Goal: Book appointment/travel/reservation

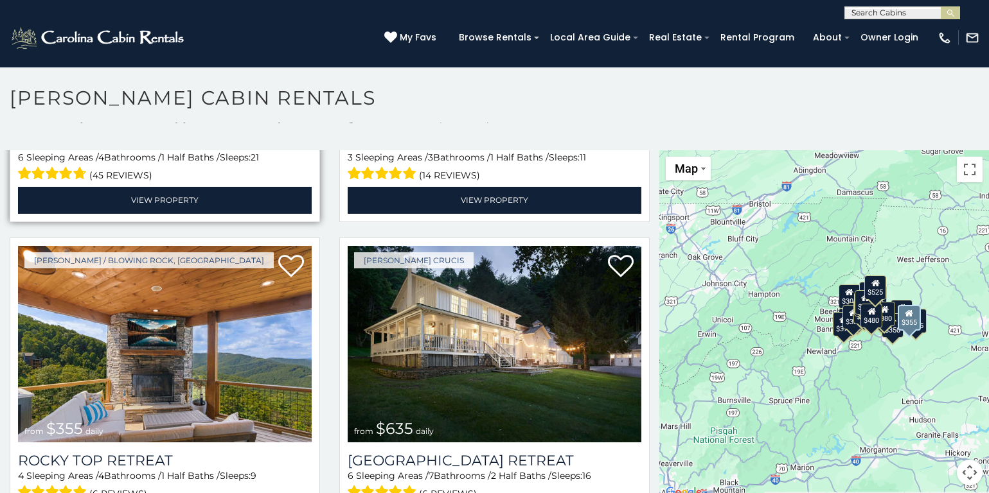
scroll to position [643, 0]
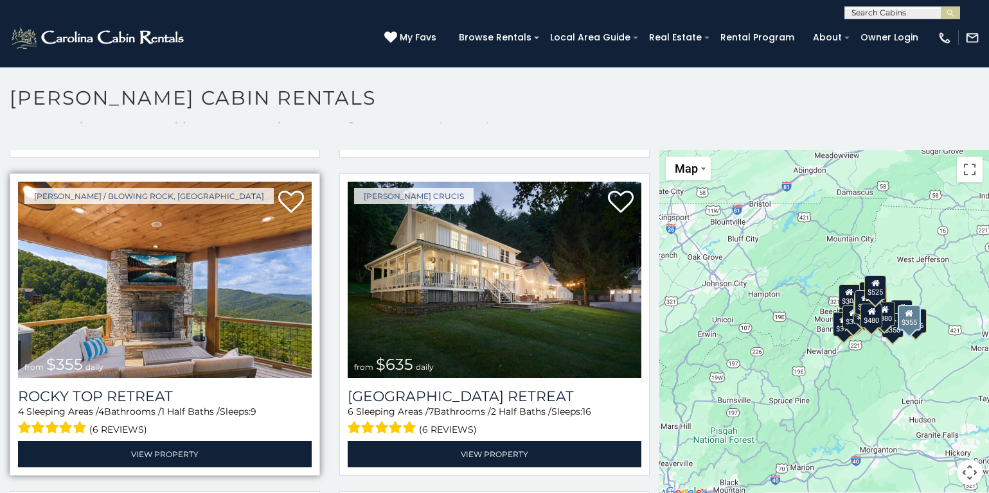
click at [168, 330] on img at bounding box center [165, 280] width 294 height 197
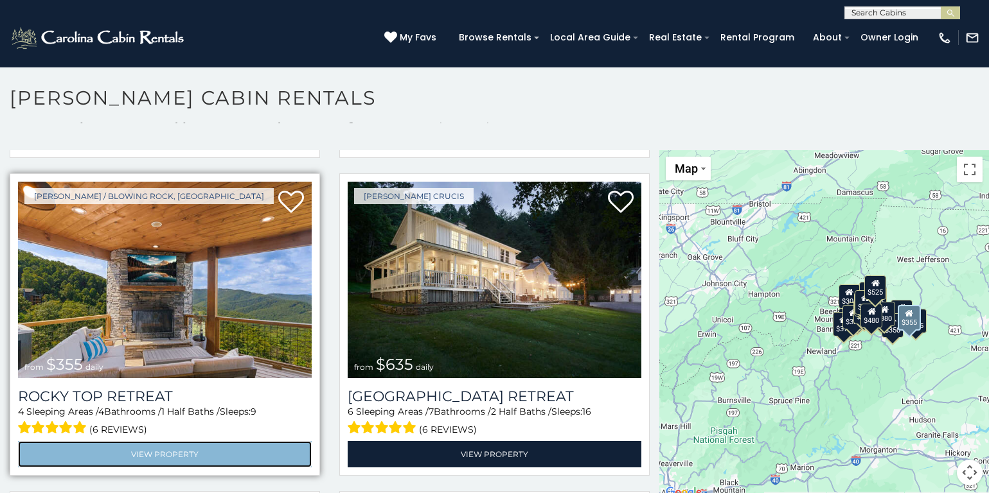
click at [197, 441] on link "View Property" at bounding box center [165, 454] width 294 height 26
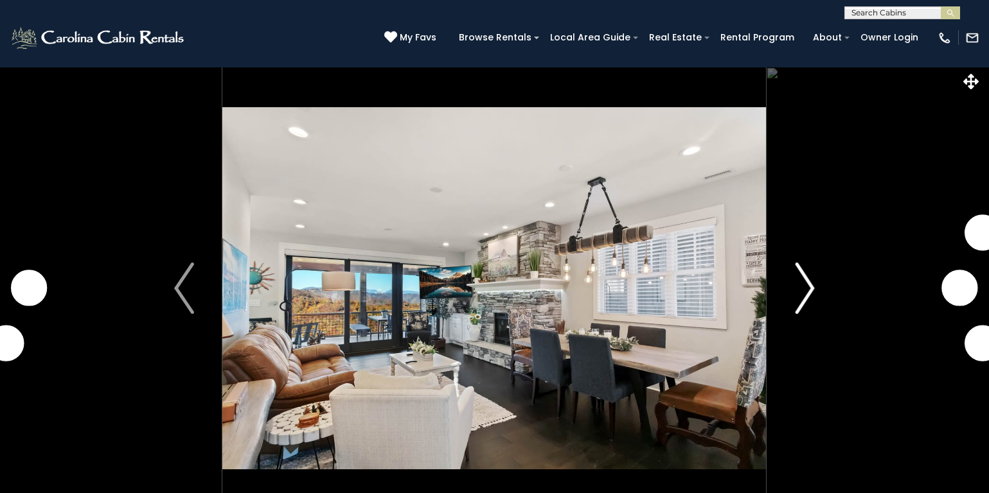
click at [799, 298] on img "Next" at bounding box center [804, 288] width 19 height 51
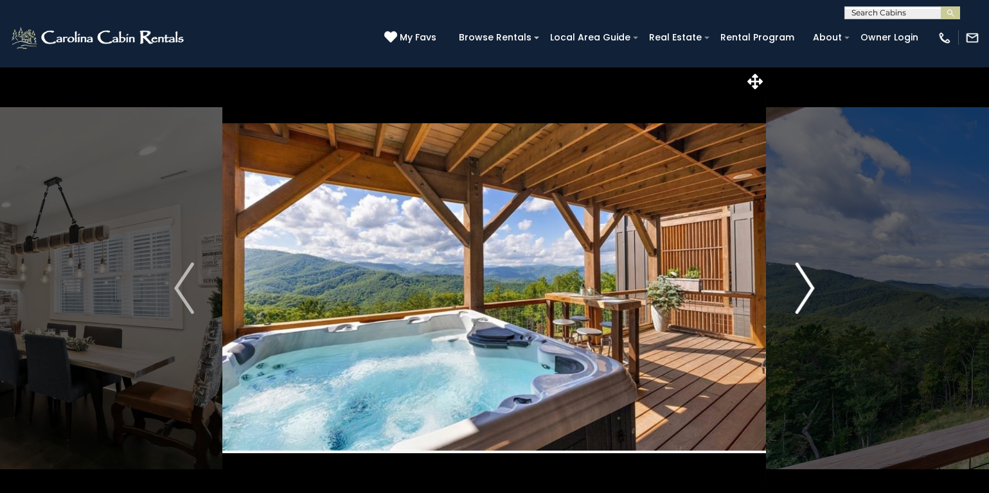
click at [813, 292] on img "Next" at bounding box center [804, 288] width 19 height 51
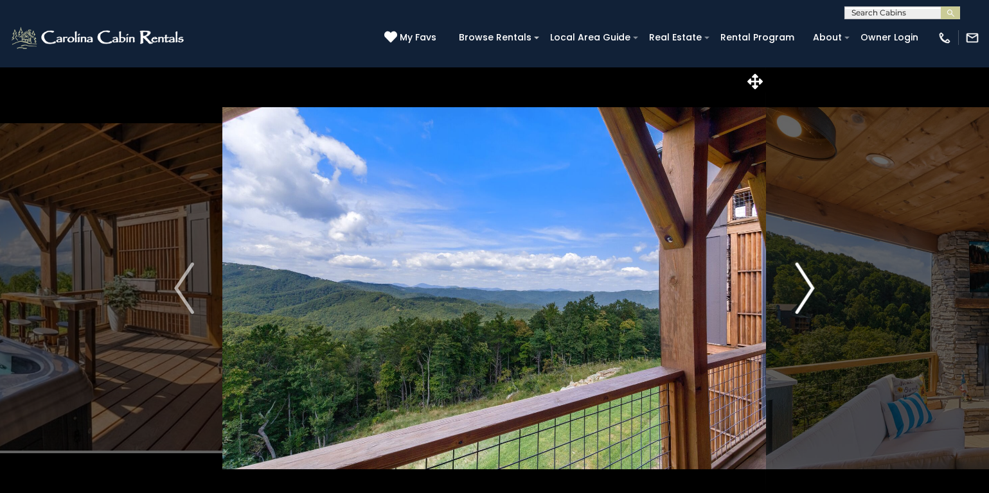
click at [802, 287] on img "Next" at bounding box center [804, 288] width 19 height 51
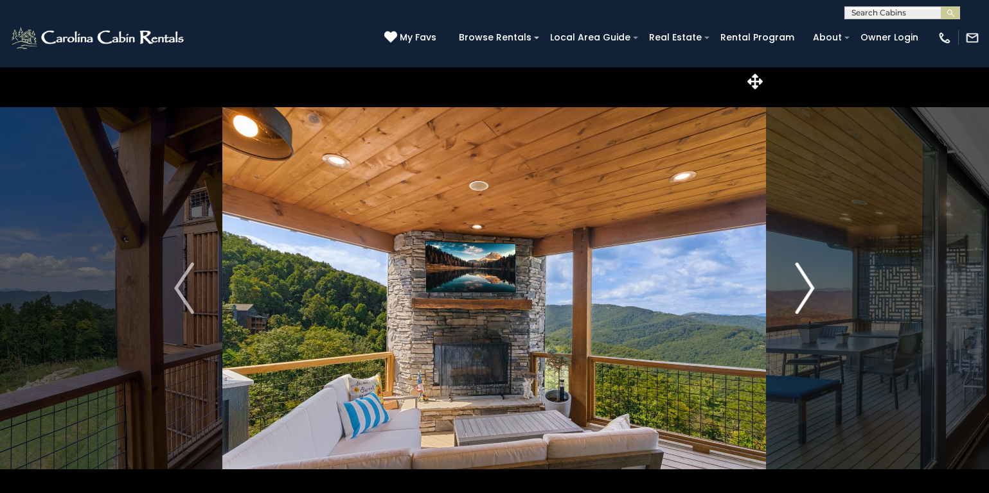
click at [801, 287] on img "Next" at bounding box center [804, 288] width 19 height 51
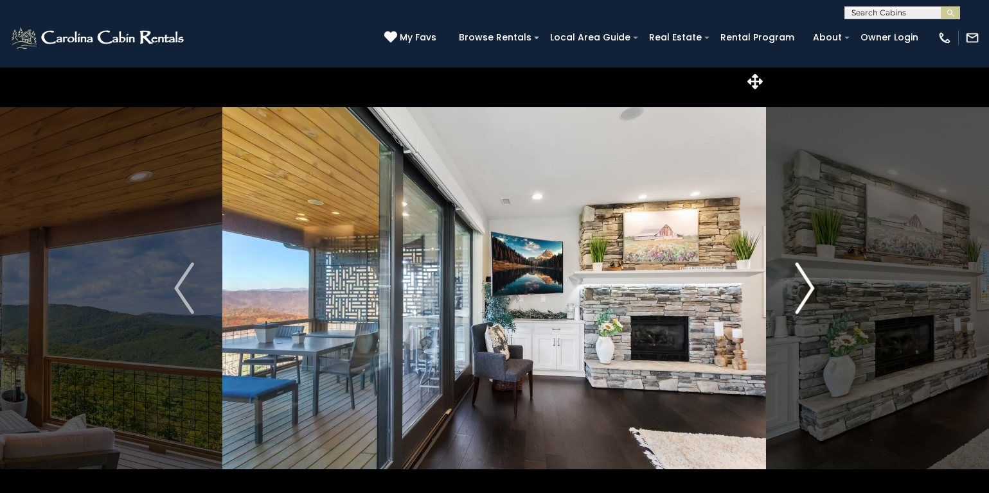
click at [801, 287] on img "Next" at bounding box center [804, 288] width 19 height 51
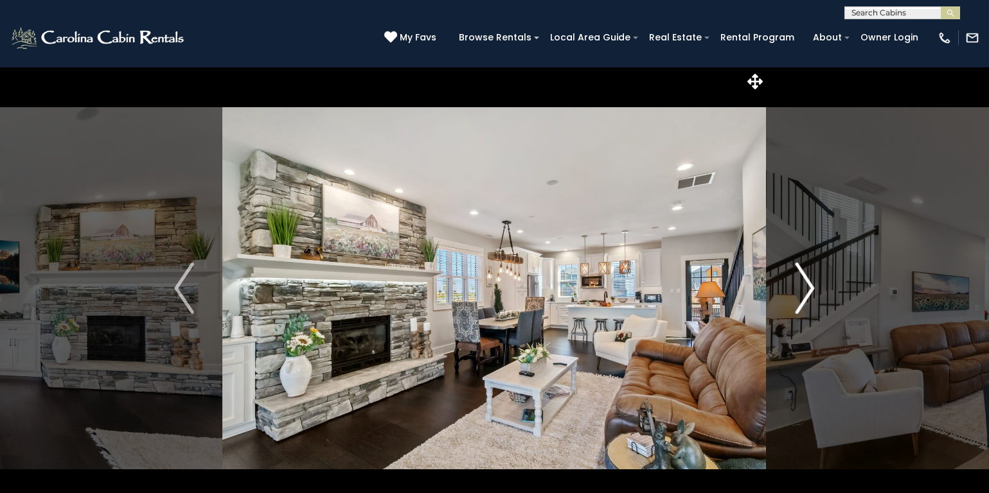
click at [801, 287] on img "Next" at bounding box center [804, 288] width 19 height 51
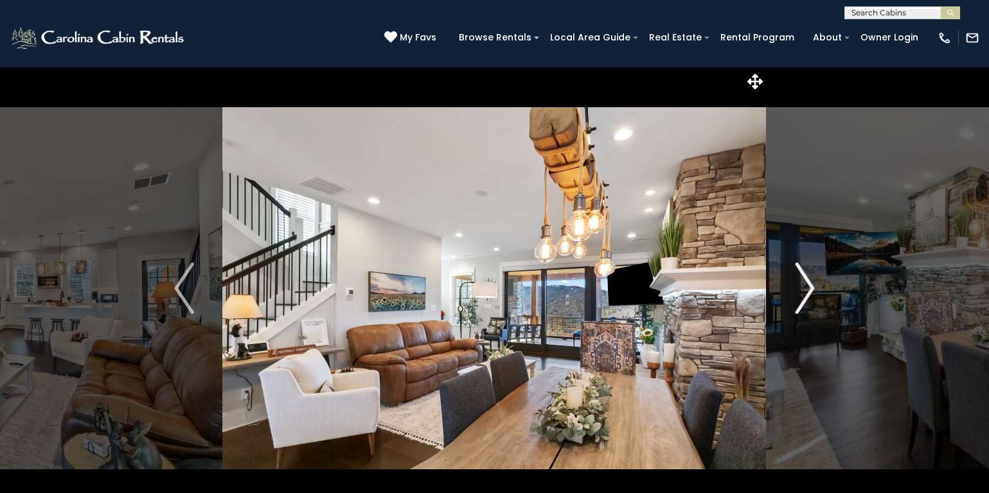
click at [801, 287] on img "Next" at bounding box center [804, 288] width 19 height 51
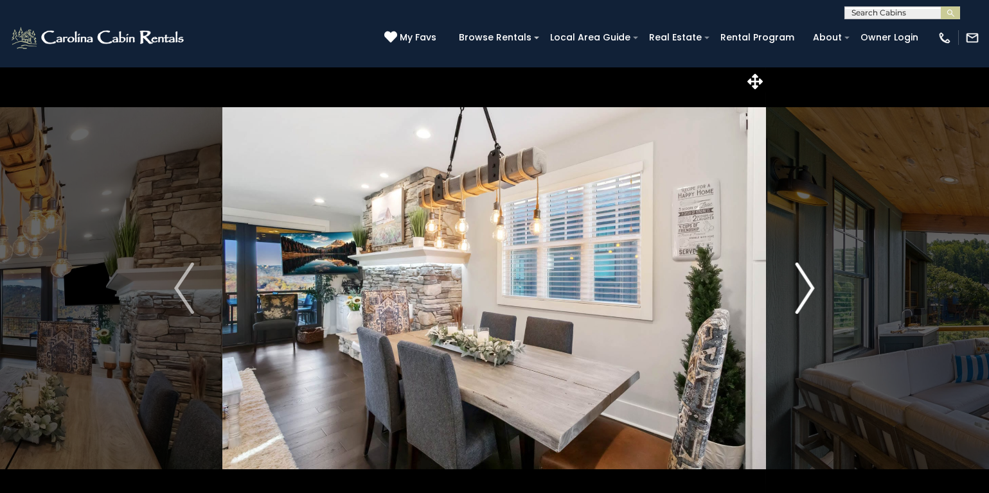
click at [801, 287] on img "Next" at bounding box center [804, 288] width 19 height 51
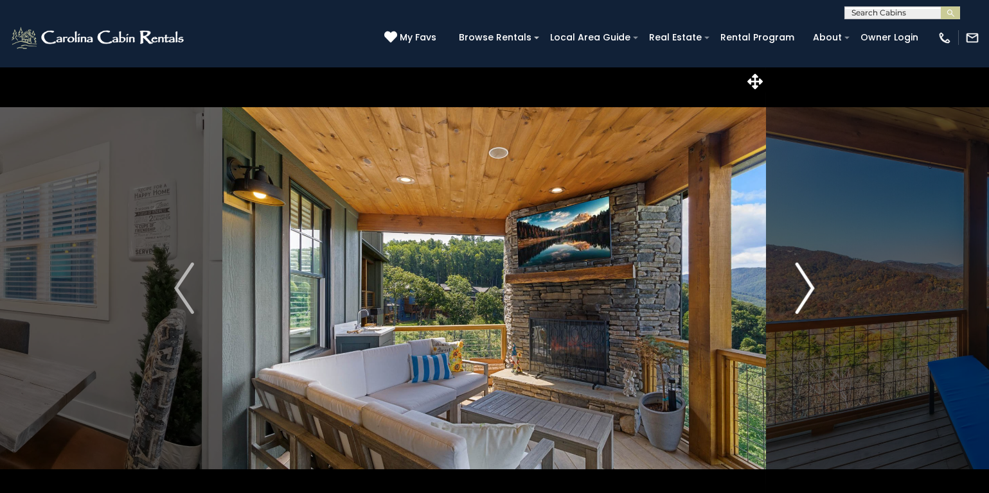
click at [801, 287] on img "Next" at bounding box center [804, 288] width 19 height 51
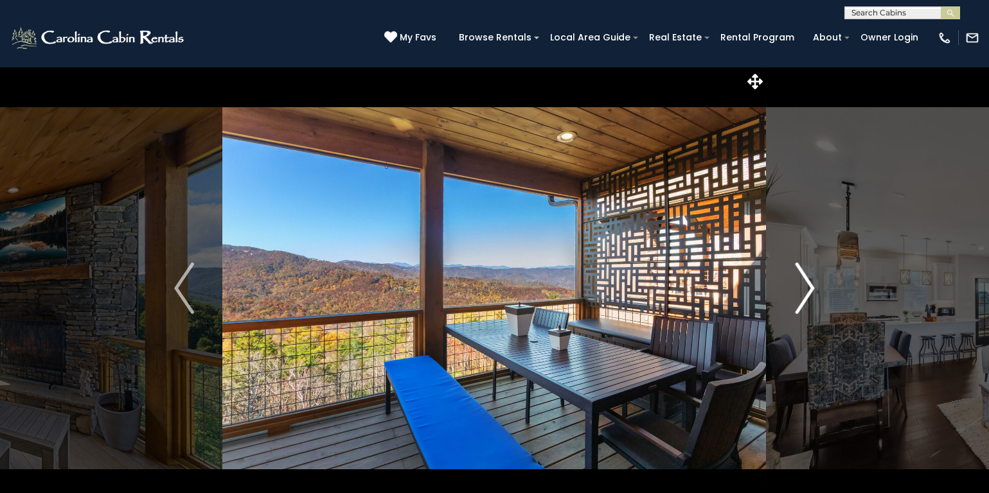
click at [801, 287] on img "Next" at bounding box center [804, 288] width 19 height 51
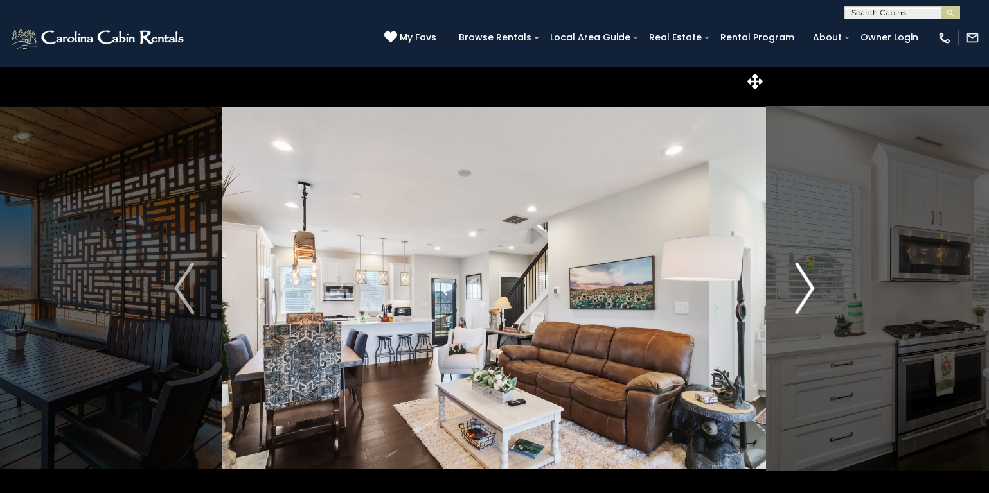
click at [801, 287] on img "Next" at bounding box center [804, 288] width 19 height 51
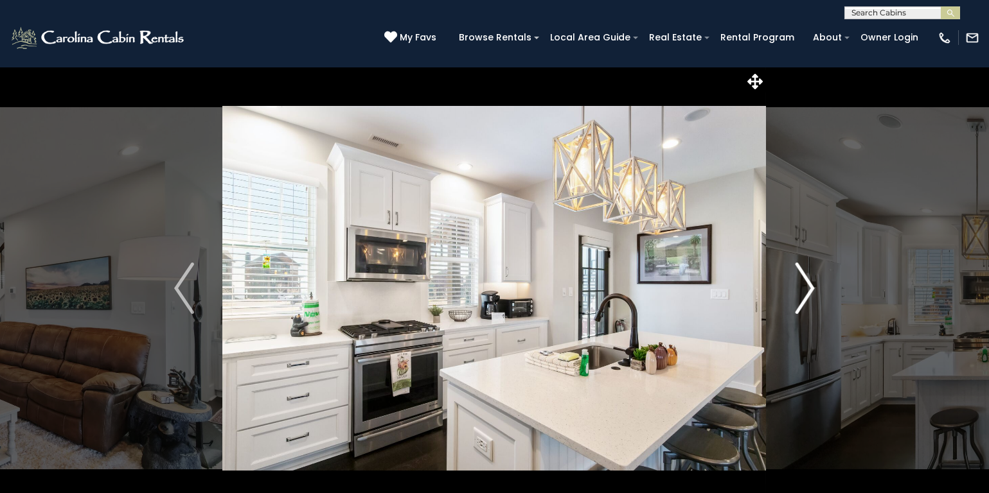
click at [800, 287] on img "Next" at bounding box center [804, 288] width 19 height 51
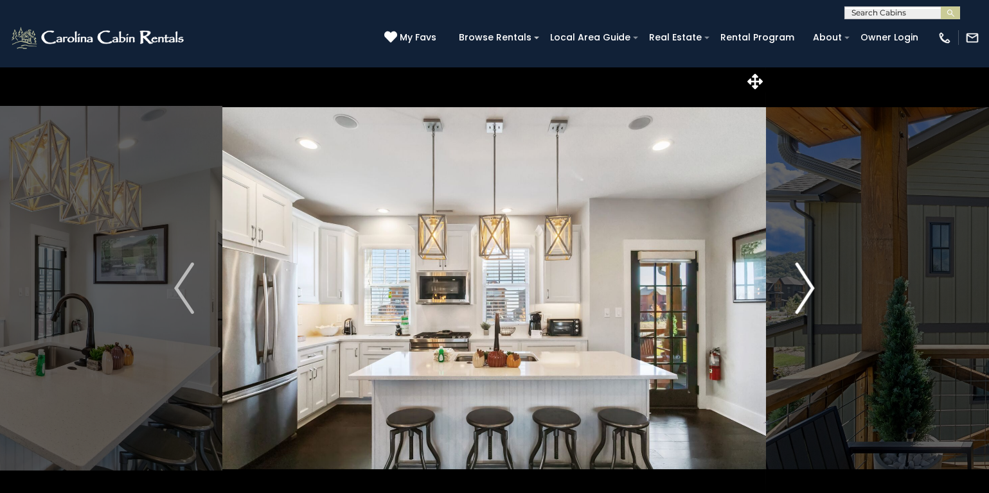
click at [800, 287] on img "Next" at bounding box center [804, 288] width 19 height 51
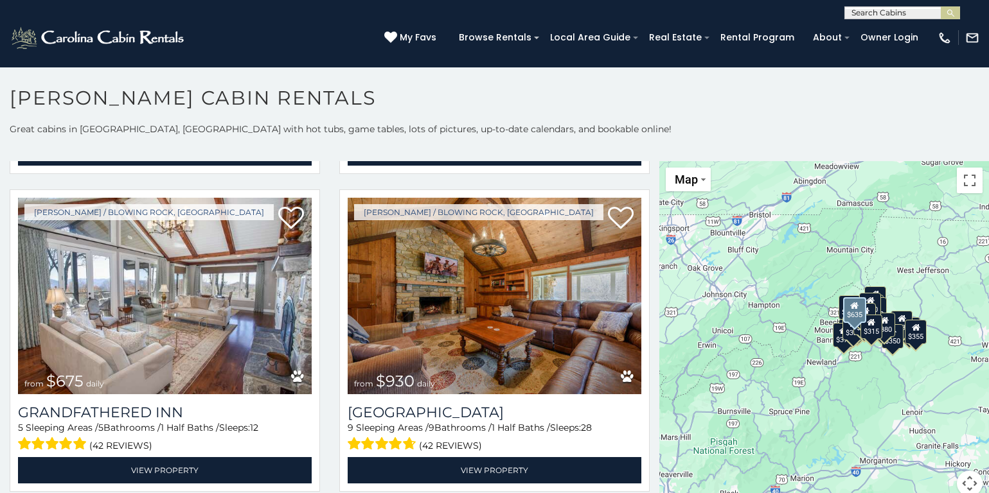
scroll to position [964, 0]
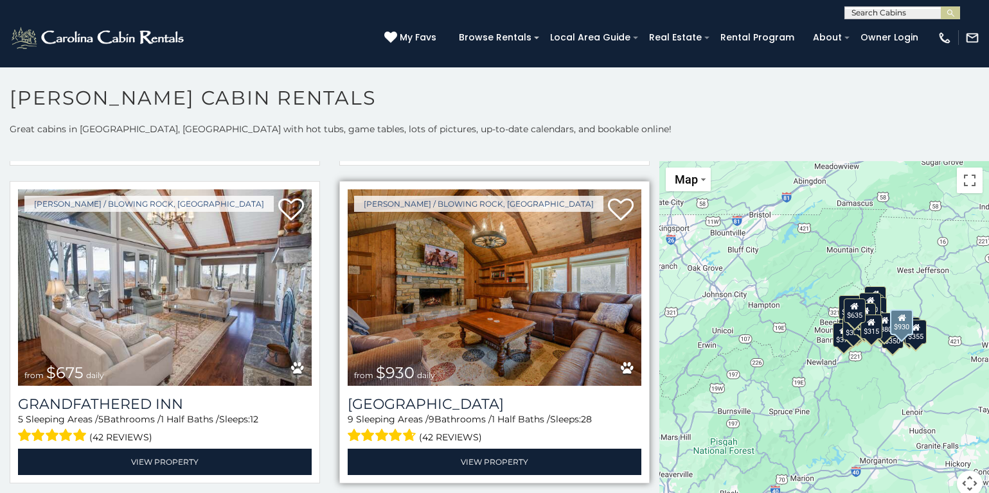
click at [477, 341] on img at bounding box center [495, 288] width 294 height 197
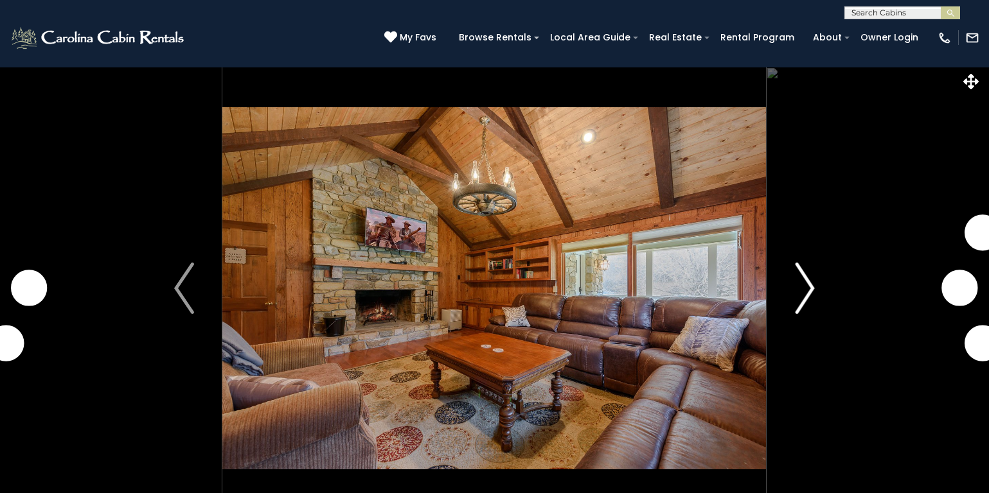
click at [806, 283] on img "Next" at bounding box center [804, 288] width 19 height 51
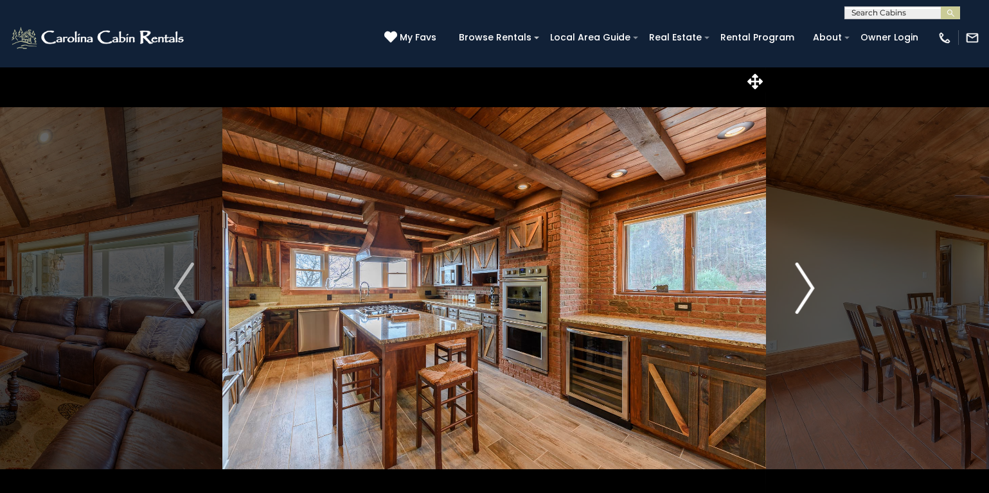
click at [806, 283] on img "Next" at bounding box center [804, 288] width 19 height 51
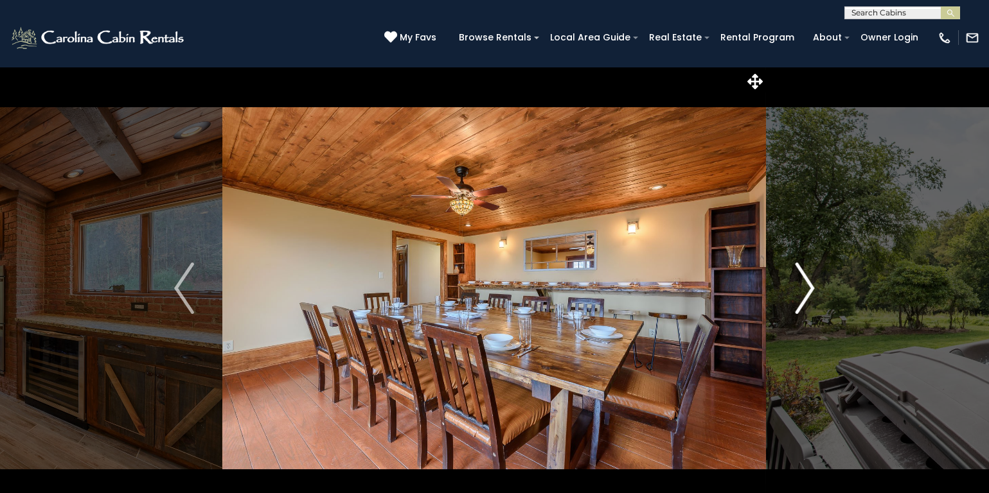
click at [806, 283] on img "Next" at bounding box center [804, 288] width 19 height 51
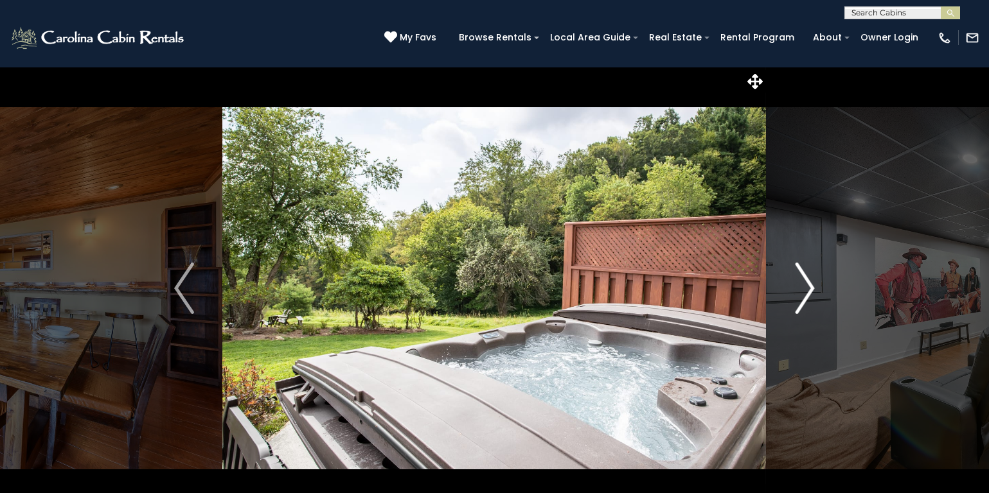
click at [806, 283] on img "Next" at bounding box center [804, 288] width 19 height 51
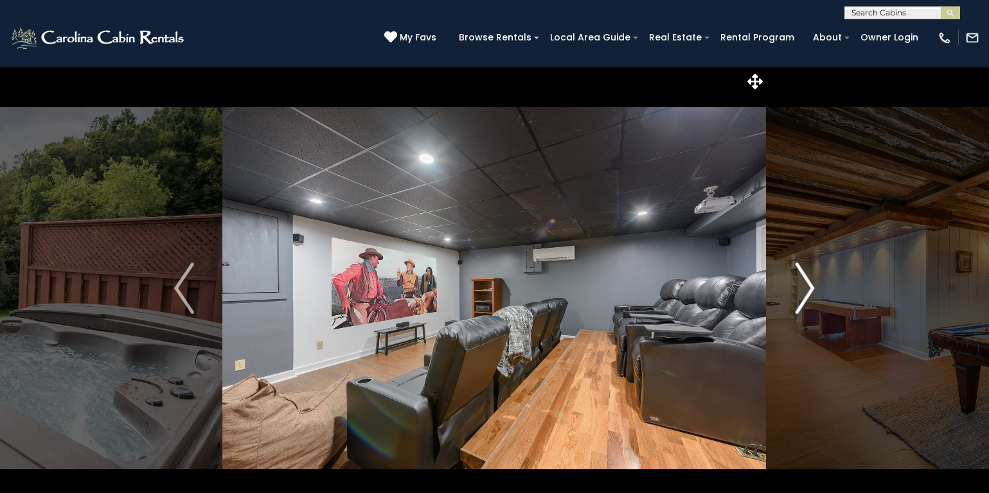
click at [806, 283] on img "Next" at bounding box center [804, 288] width 19 height 51
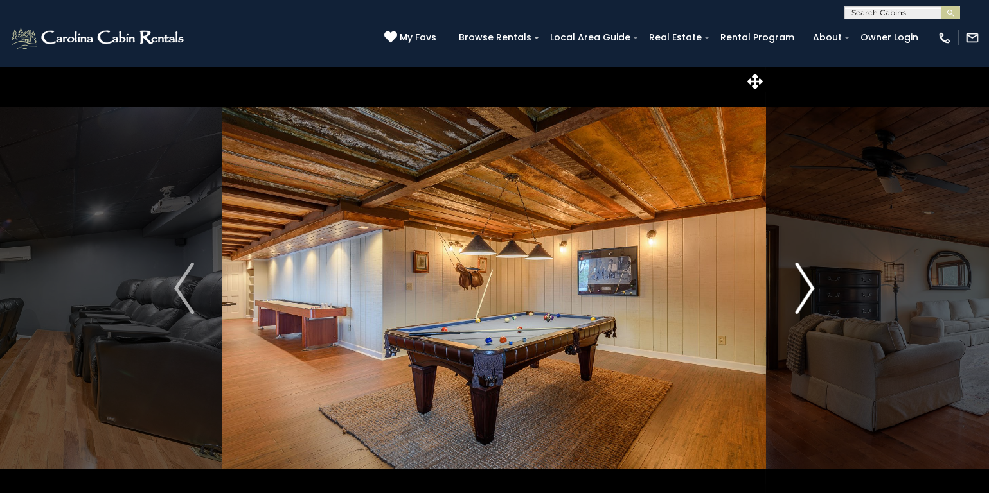
click at [806, 283] on img "Next" at bounding box center [804, 288] width 19 height 51
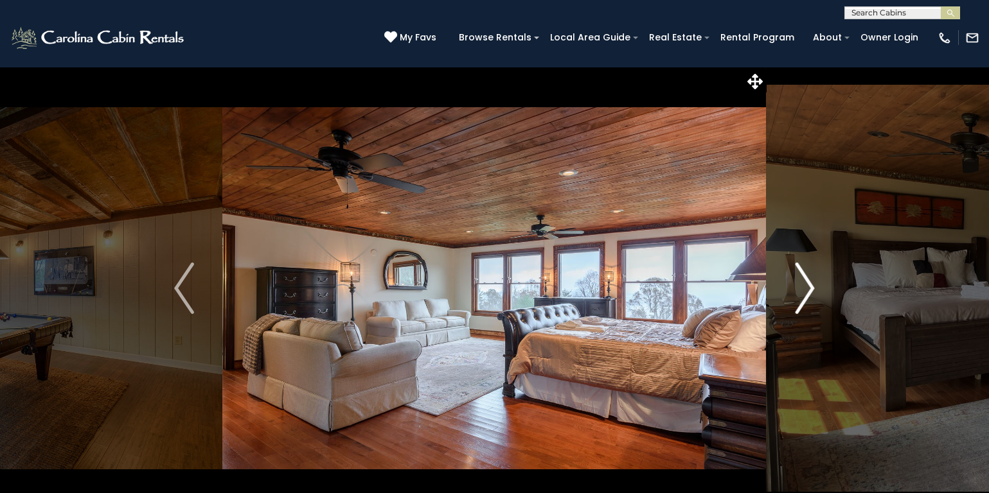
click at [806, 283] on img "Next" at bounding box center [804, 288] width 19 height 51
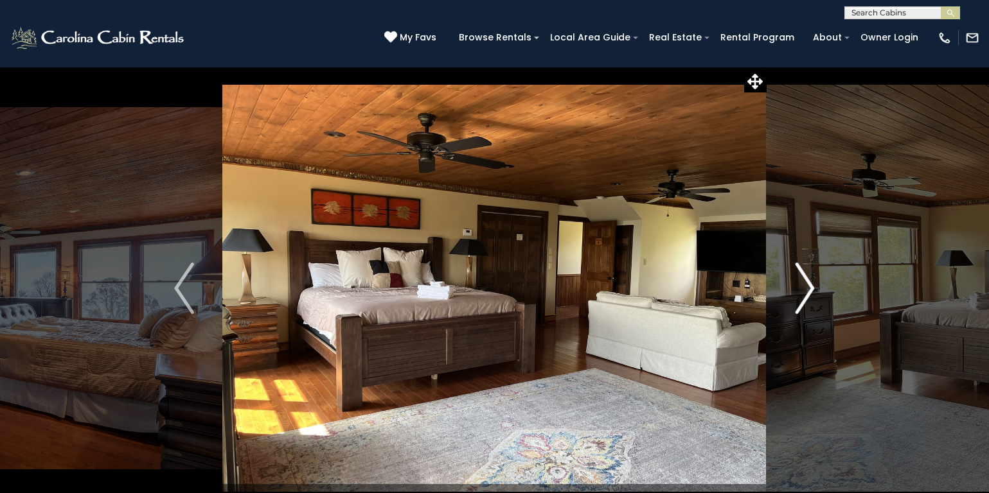
click at [806, 283] on img "Next" at bounding box center [804, 288] width 19 height 51
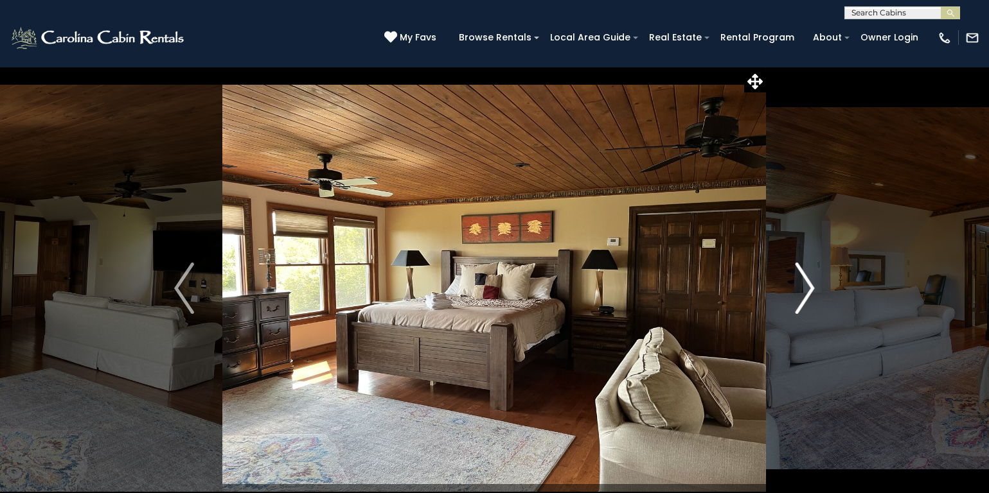
click at [806, 283] on img "Next" at bounding box center [804, 288] width 19 height 51
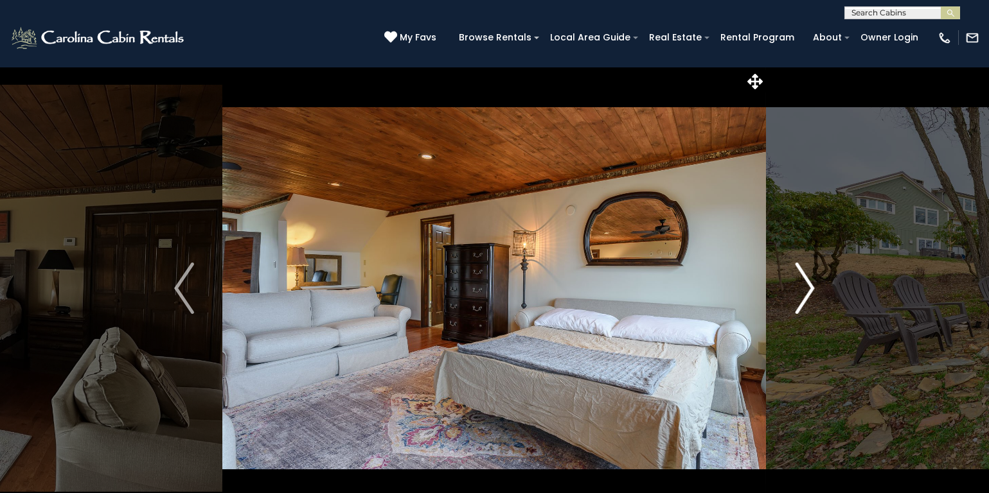
click at [806, 283] on img "Next" at bounding box center [804, 288] width 19 height 51
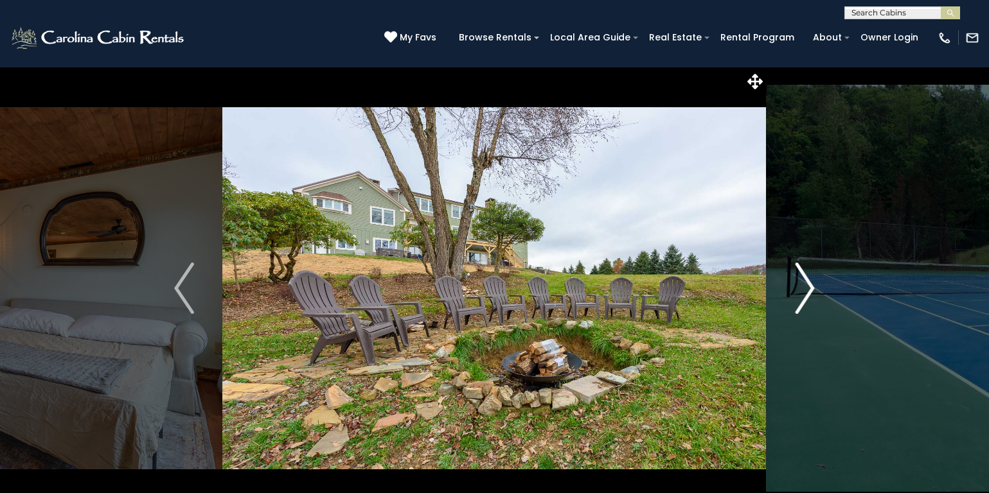
click at [806, 283] on img "Next" at bounding box center [804, 288] width 19 height 51
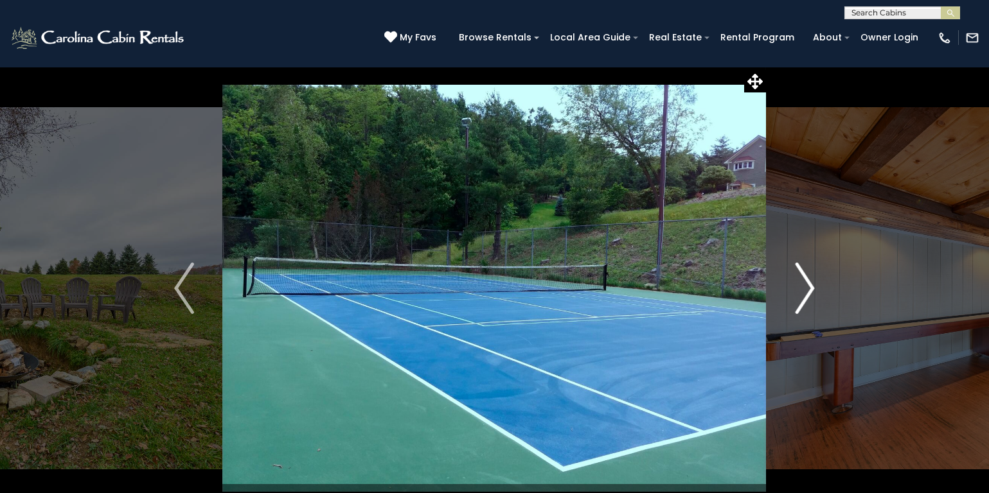
click at [806, 283] on img "Next" at bounding box center [804, 288] width 19 height 51
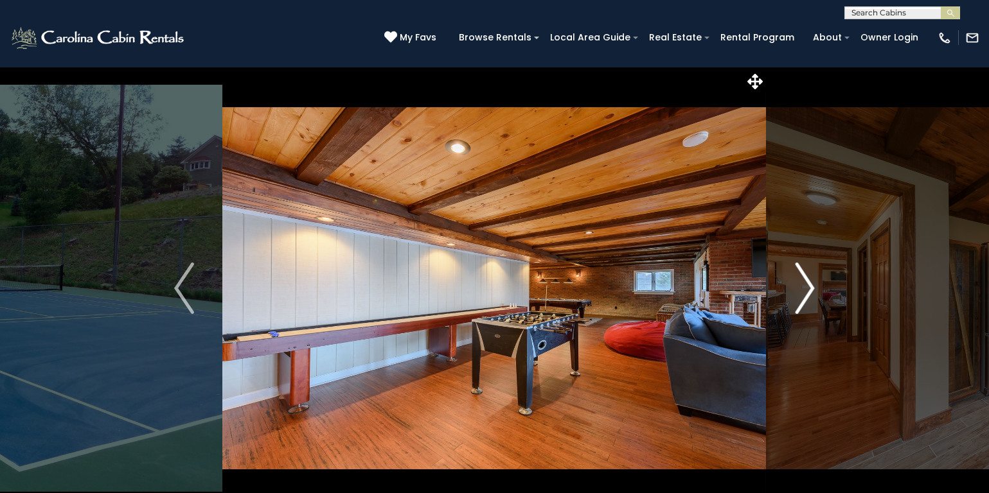
click at [806, 283] on img "Next" at bounding box center [804, 288] width 19 height 51
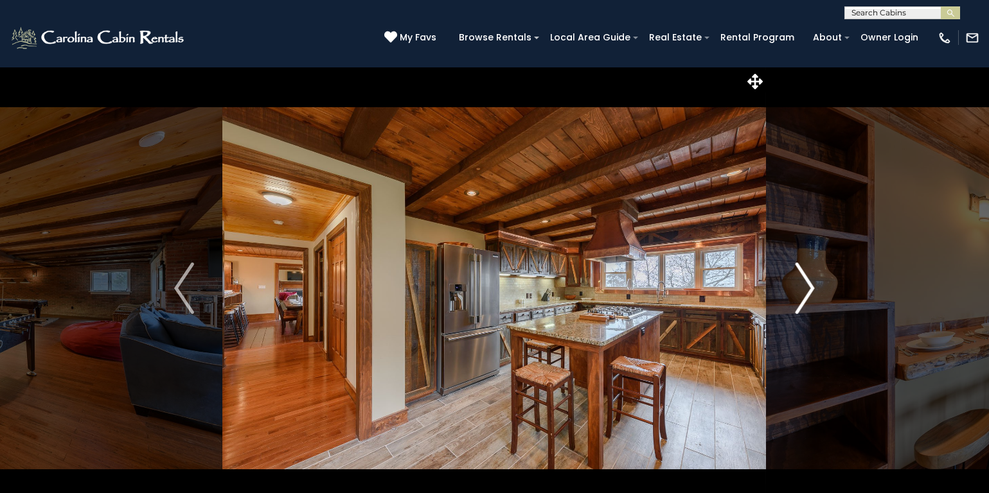
click at [806, 283] on img "Next" at bounding box center [804, 288] width 19 height 51
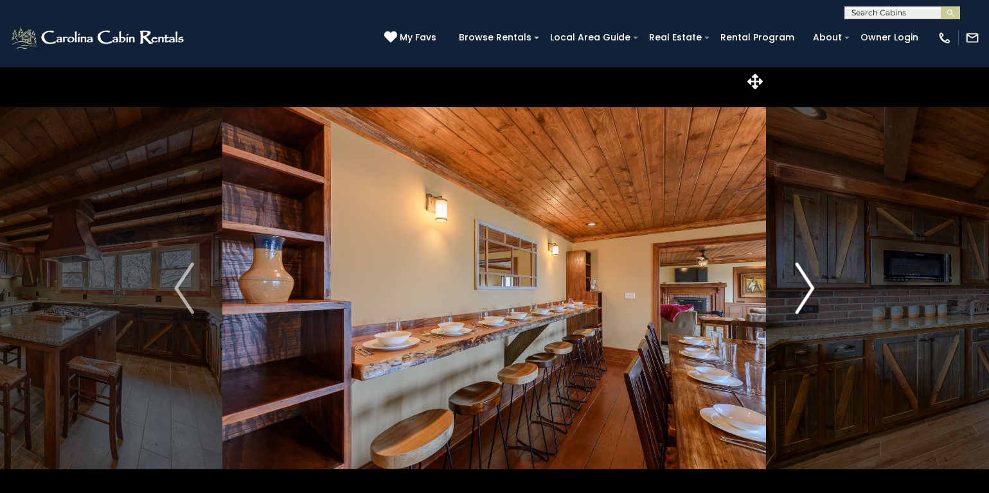
click at [806, 283] on img "Next" at bounding box center [804, 288] width 19 height 51
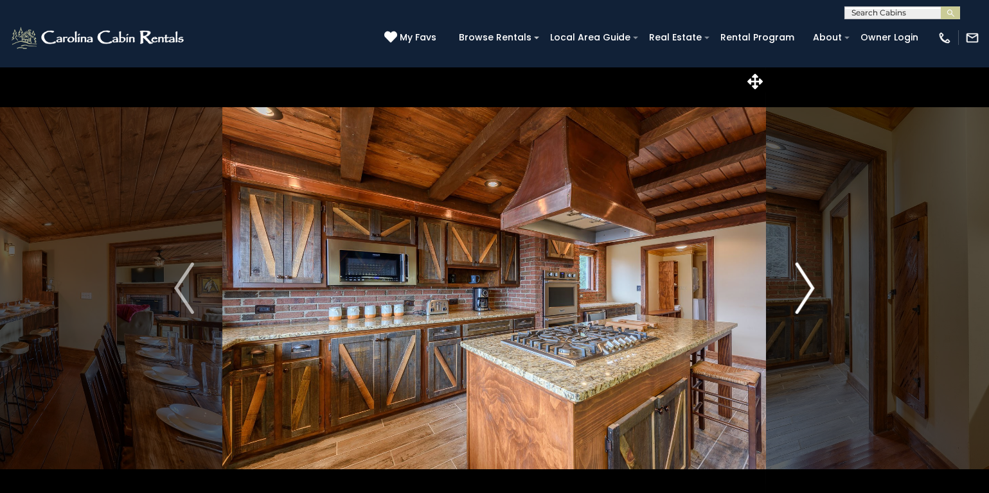
click at [806, 283] on img "Next" at bounding box center [804, 288] width 19 height 51
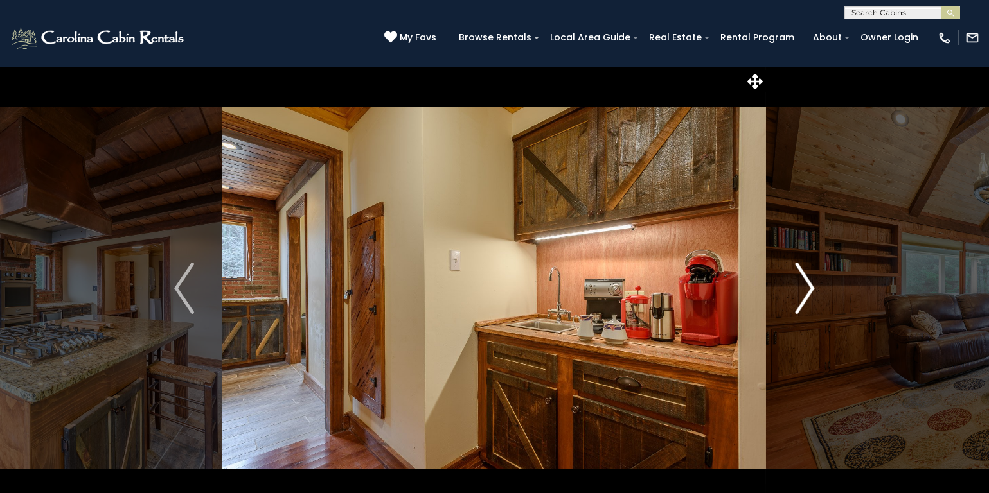
click at [806, 283] on img "Next" at bounding box center [804, 288] width 19 height 51
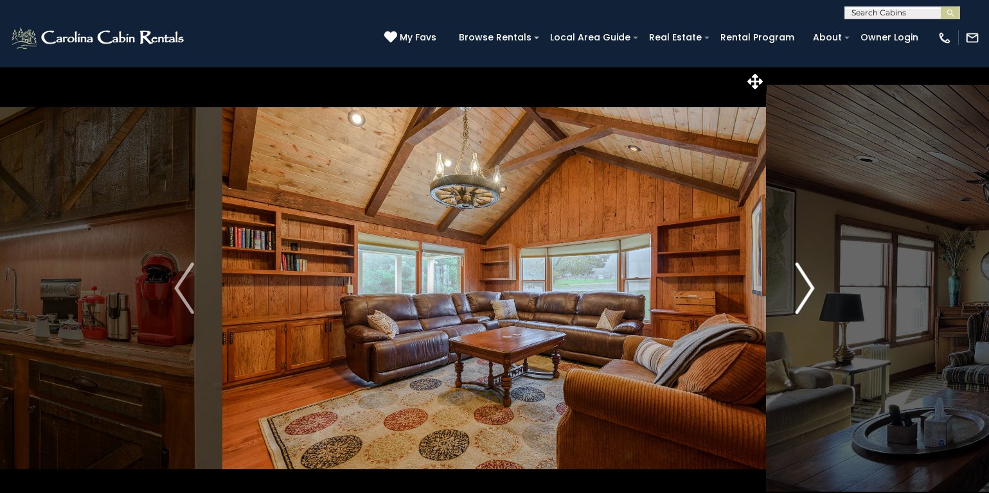
click at [806, 283] on img "Next" at bounding box center [804, 288] width 19 height 51
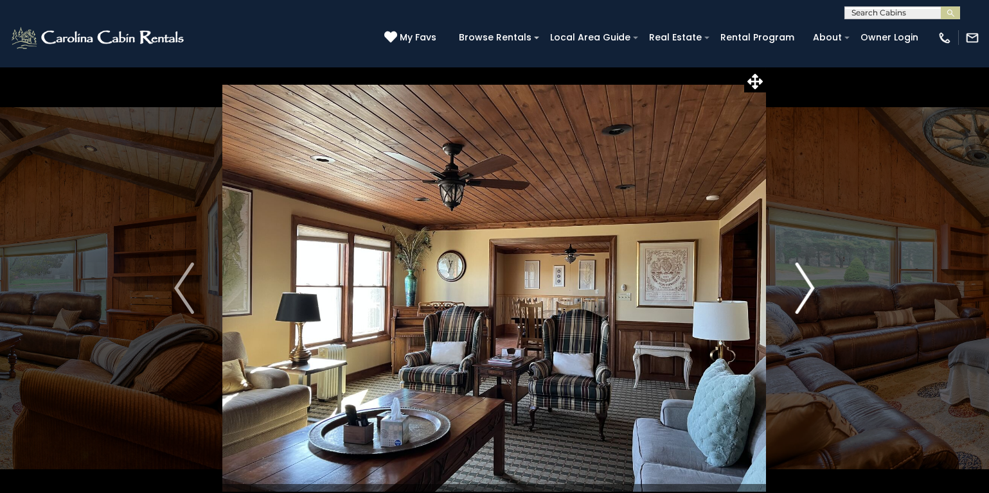
click at [806, 283] on img "Next" at bounding box center [804, 288] width 19 height 51
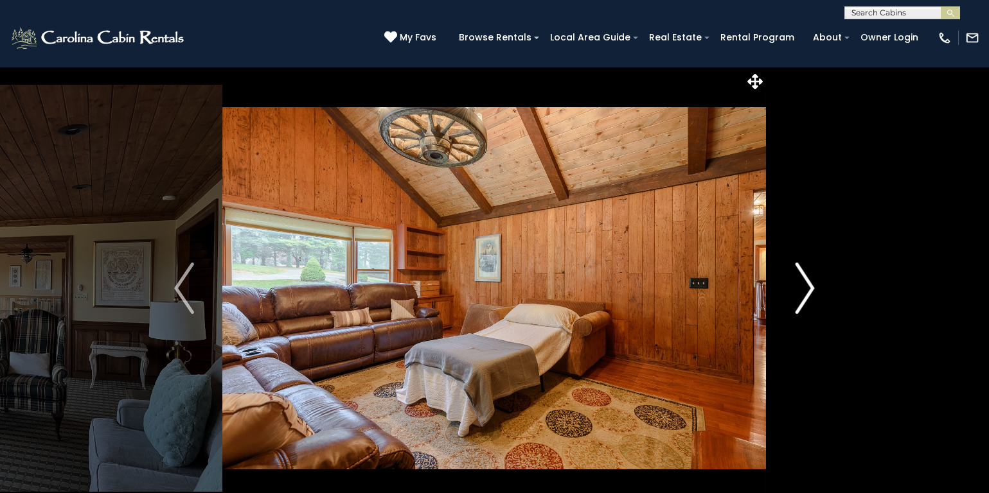
click at [806, 284] on img "Next" at bounding box center [804, 288] width 19 height 51
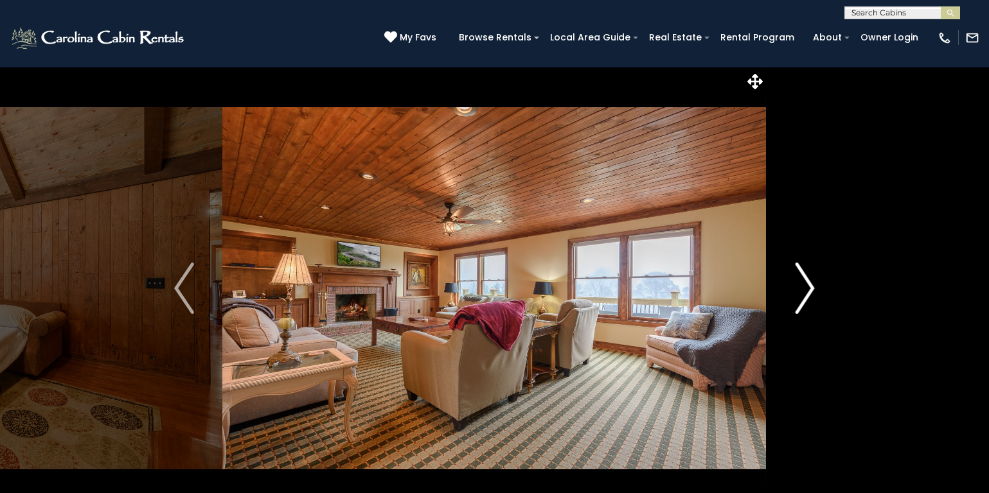
click at [806, 284] on img "Next" at bounding box center [804, 288] width 19 height 51
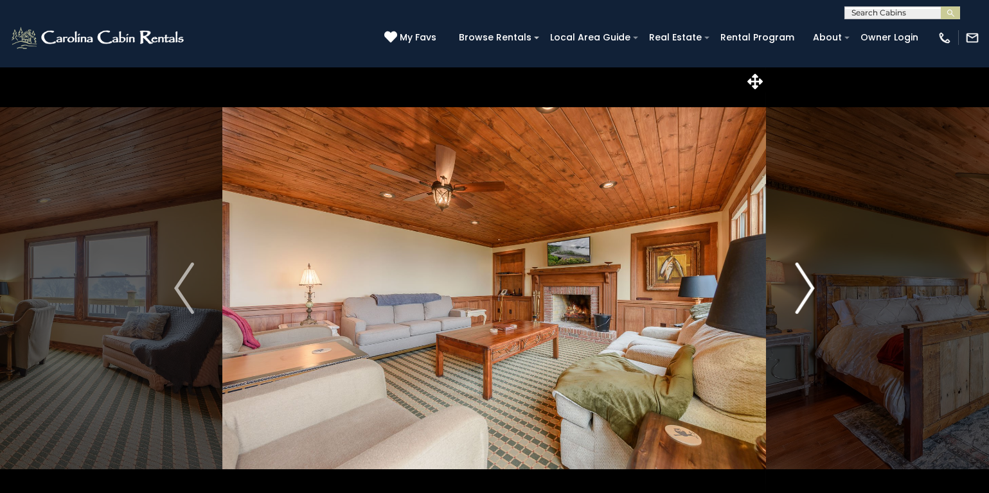
click at [806, 284] on img "Next" at bounding box center [804, 288] width 19 height 51
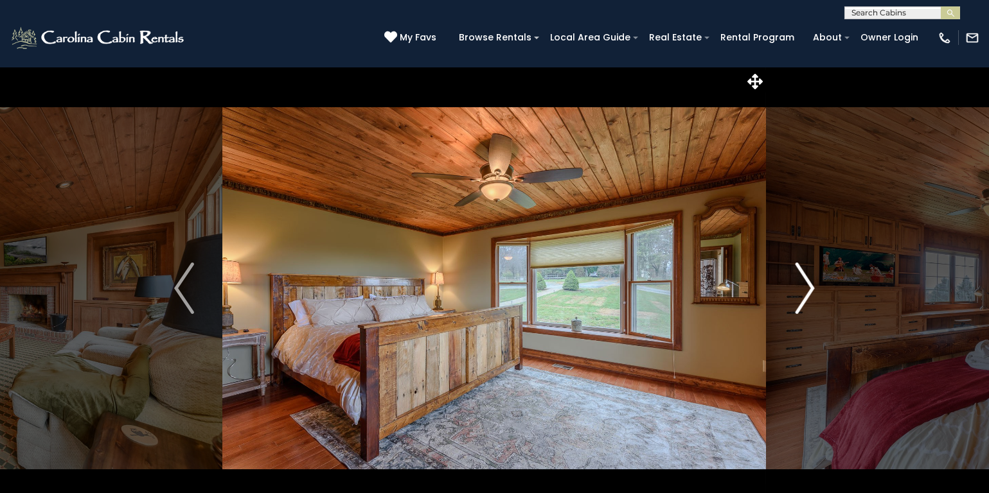
click at [806, 284] on img "Next" at bounding box center [804, 288] width 19 height 51
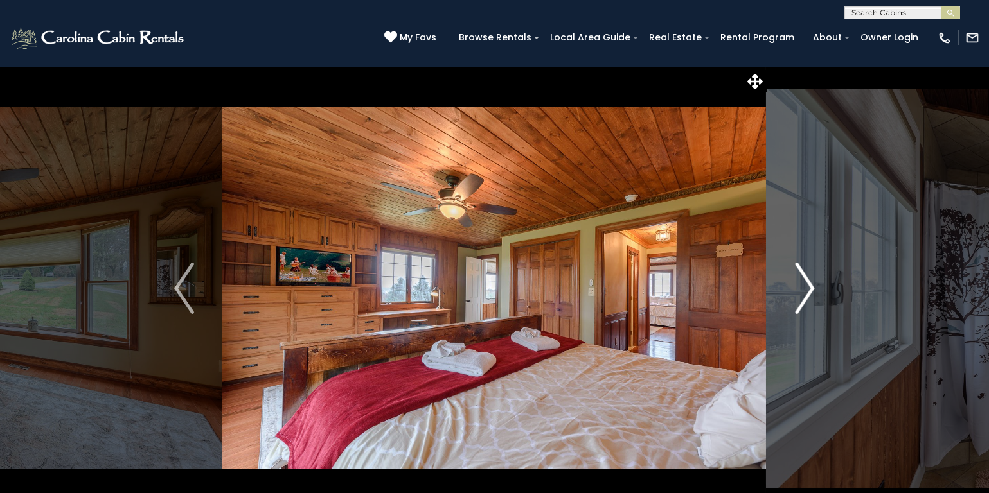
click at [806, 284] on img "Next" at bounding box center [804, 288] width 19 height 51
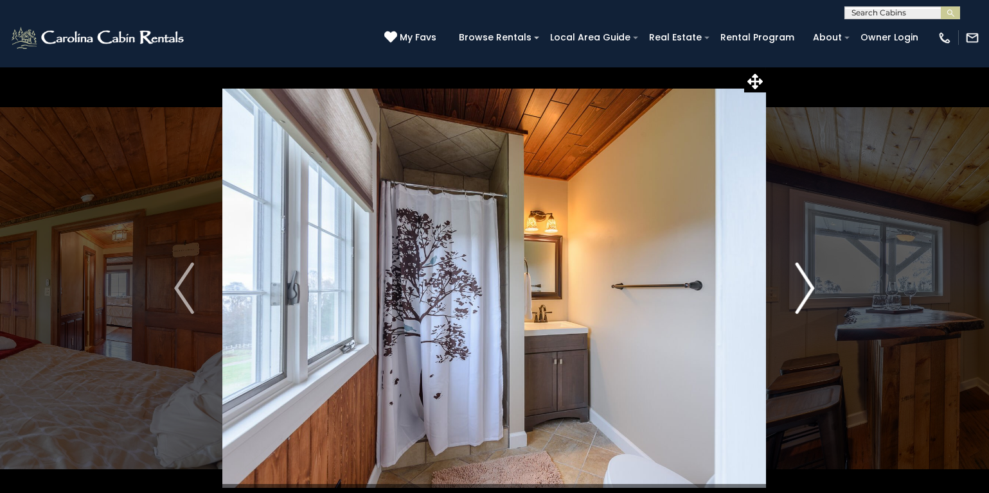
click at [806, 284] on img "Next" at bounding box center [804, 288] width 19 height 51
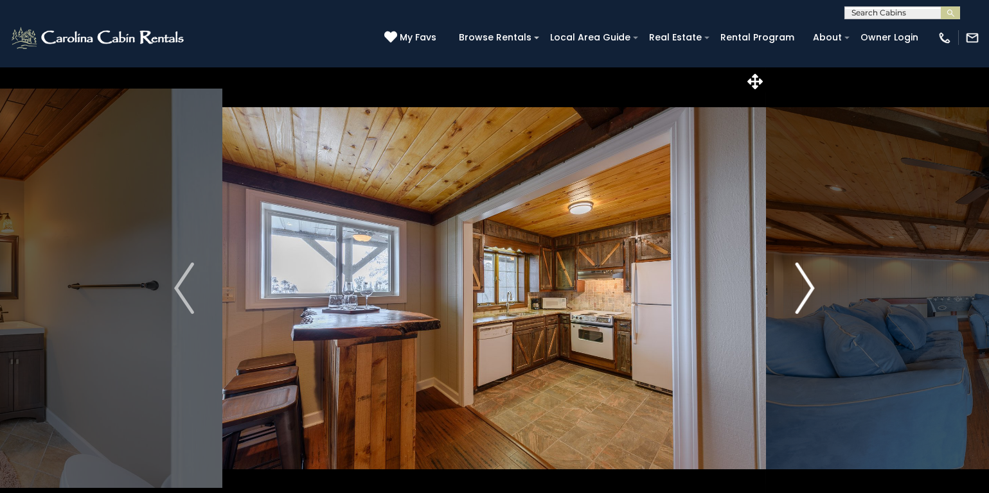
click at [806, 284] on img "Next" at bounding box center [804, 288] width 19 height 51
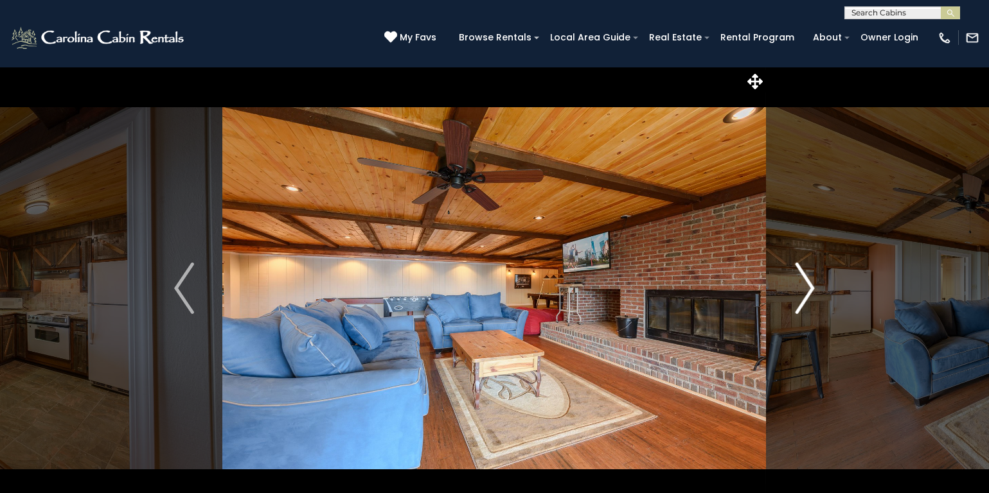
click at [806, 284] on img "Next" at bounding box center [804, 288] width 19 height 51
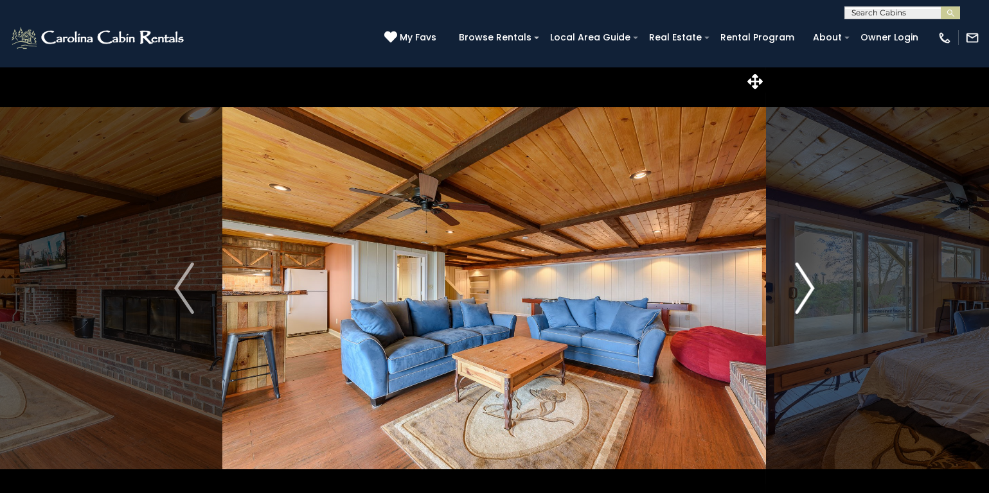
click at [806, 284] on img "Next" at bounding box center [804, 288] width 19 height 51
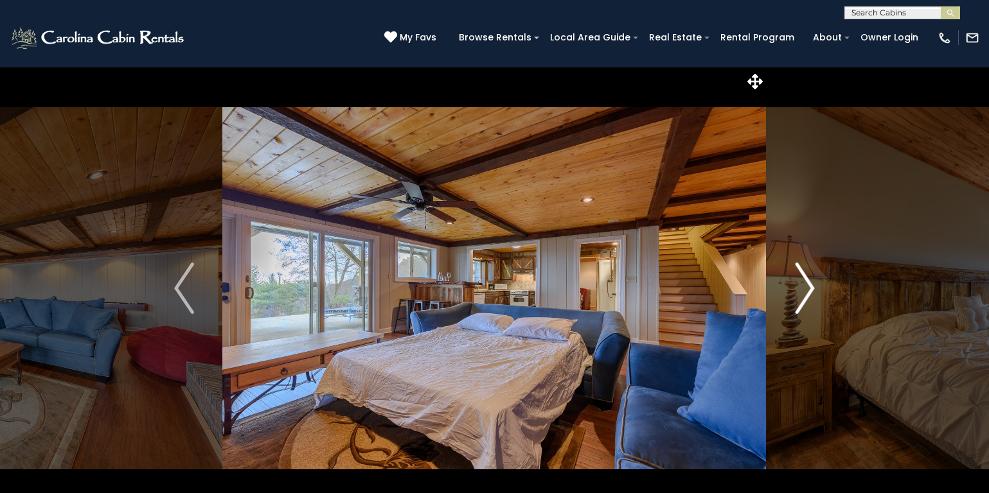
click at [806, 284] on img "Next" at bounding box center [804, 288] width 19 height 51
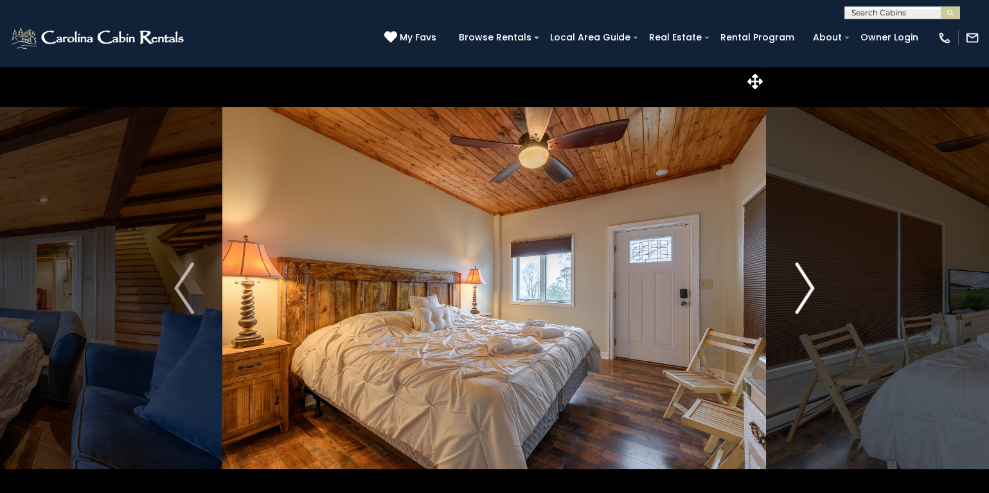
click at [806, 284] on img "Next" at bounding box center [804, 288] width 19 height 51
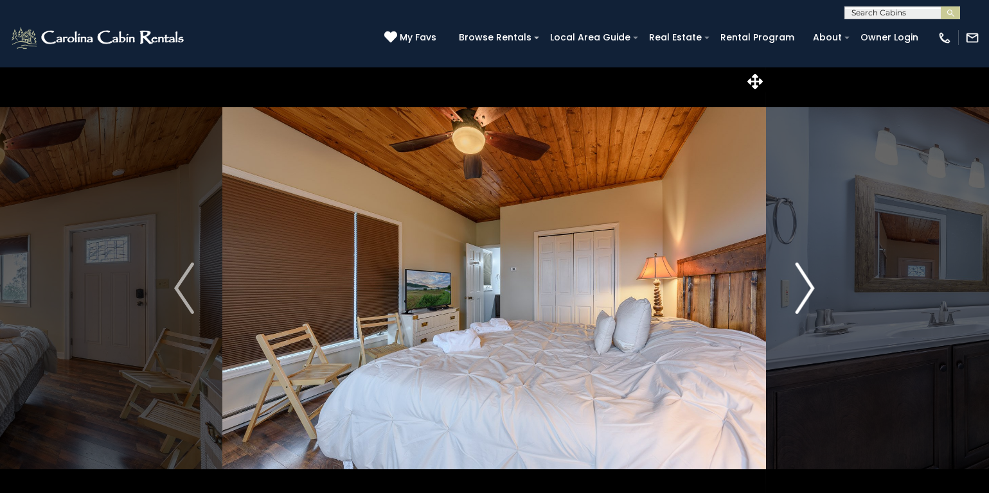
click at [806, 284] on img "Next" at bounding box center [804, 288] width 19 height 51
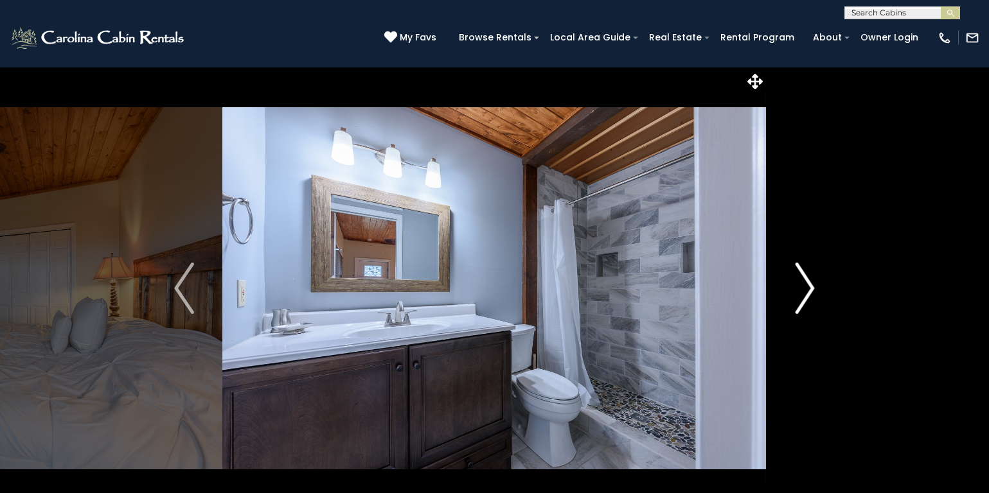
click at [806, 284] on img "Next" at bounding box center [804, 288] width 19 height 51
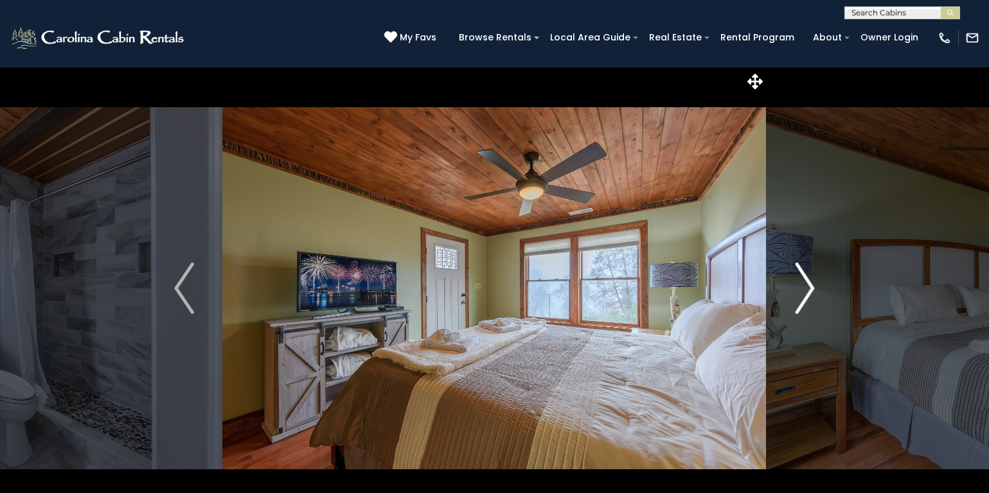
click at [806, 284] on img "Next" at bounding box center [804, 288] width 19 height 51
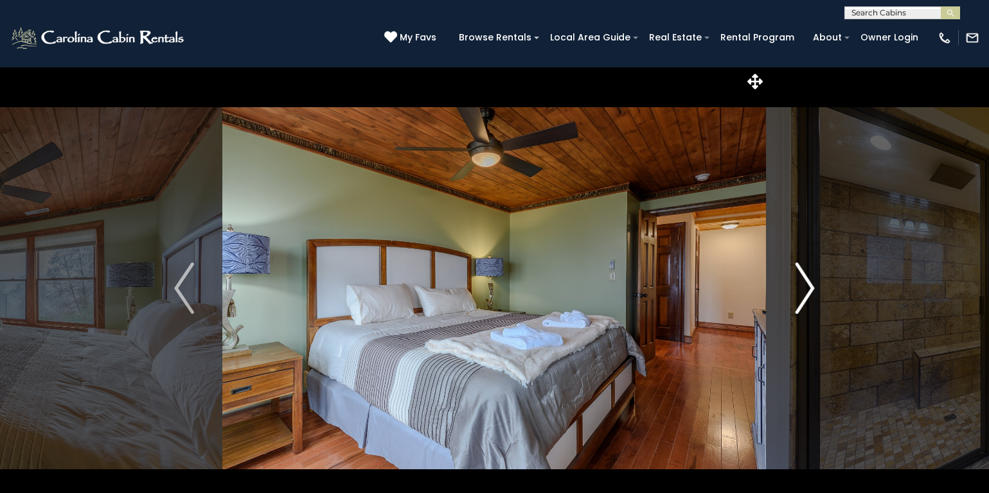
click at [806, 284] on img "Next" at bounding box center [804, 288] width 19 height 51
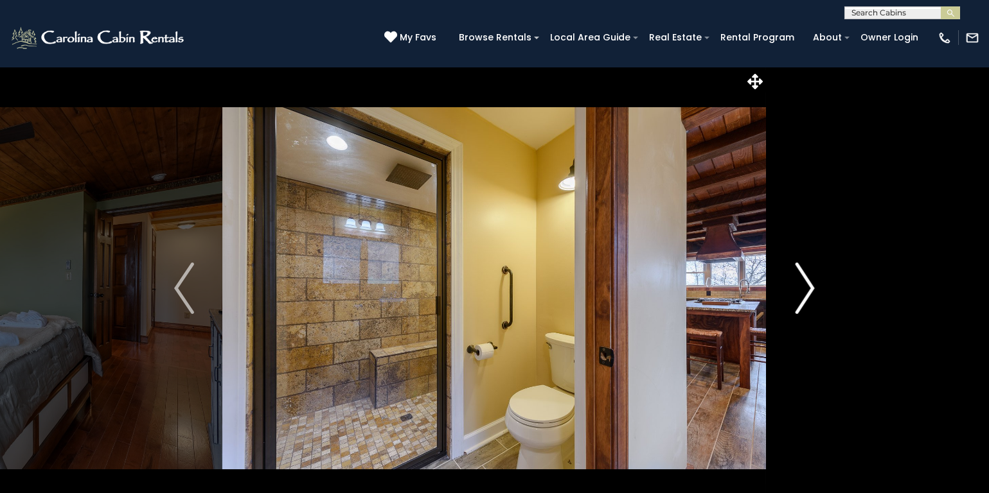
click at [806, 284] on img "Next" at bounding box center [804, 288] width 19 height 51
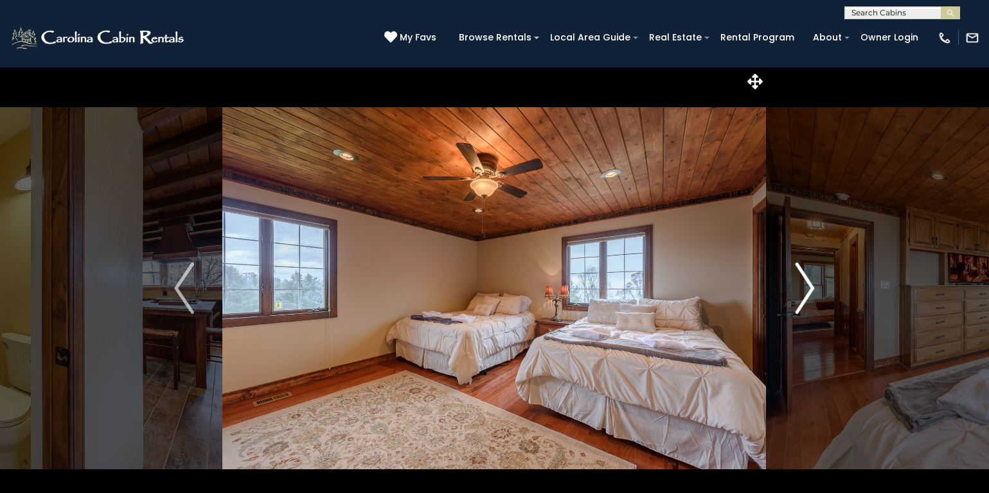
click at [806, 284] on img "Next" at bounding box center [804, 288] width 19 height 51
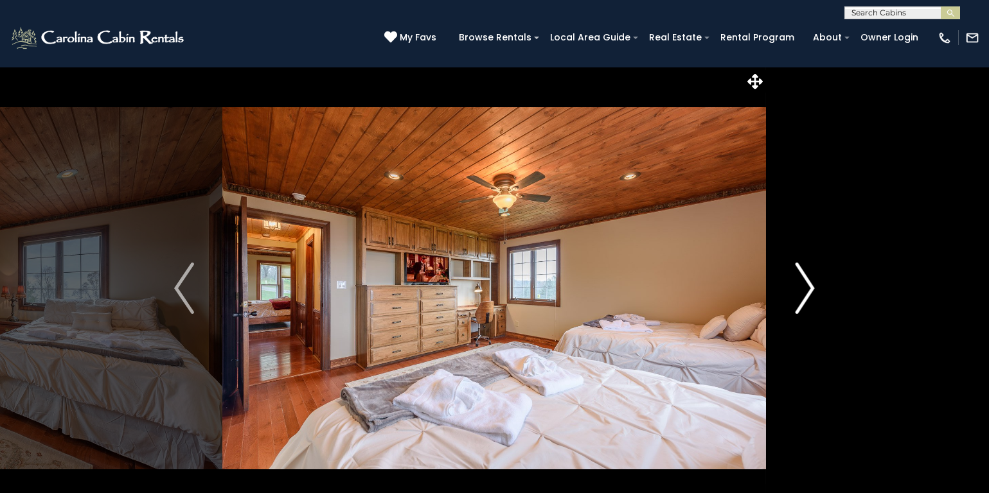
click at [806, 284] on img "Next" at bounding box center [804, 288] width 19 height 51
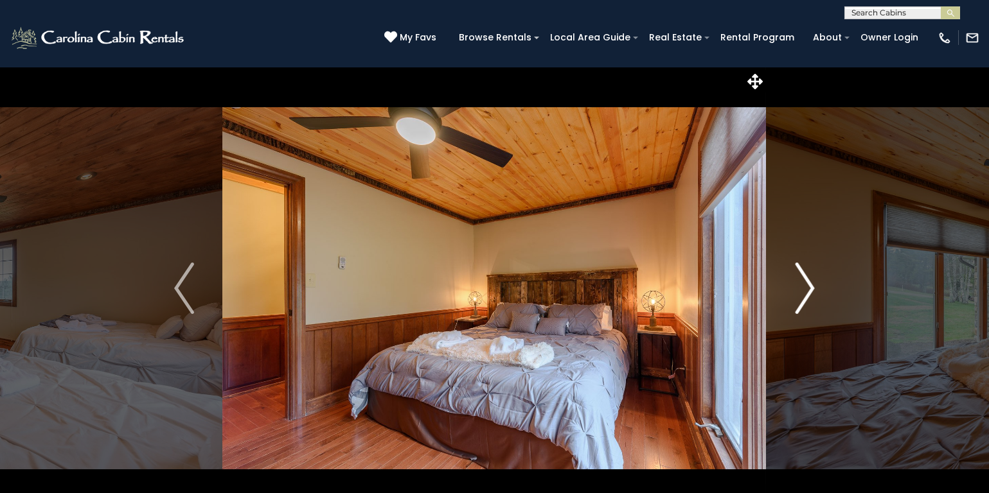
click at [806, 284] on img "Next" at bounding box center [804, 288] width 19 height 51
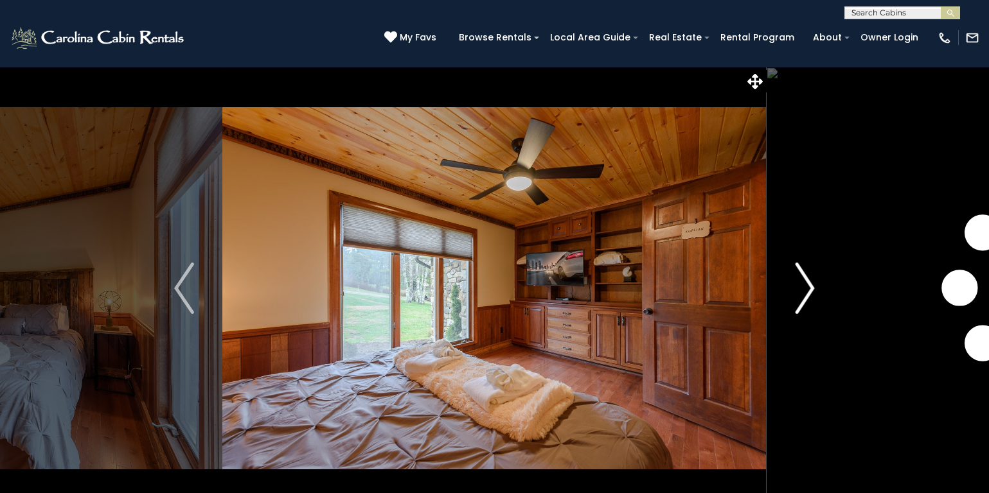
click at [806, 284] on img "Next" at bounding box center [804, 288] width 19 height 51
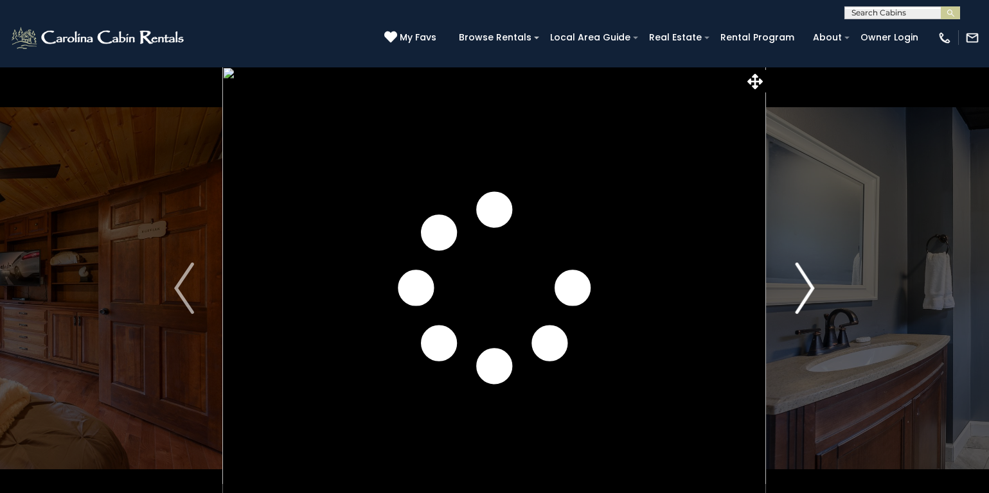
click at [806, 284] on img "Next" at bounding box center [804, 288] width 19 height 51
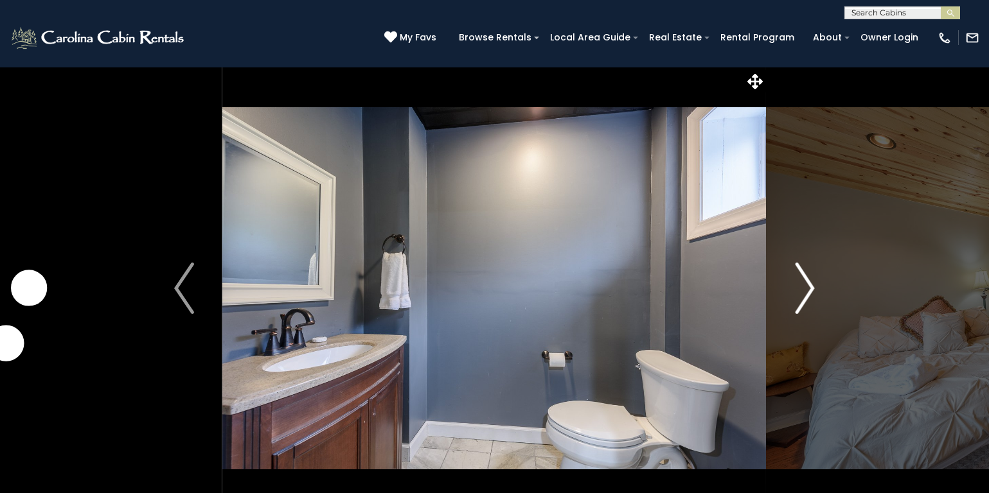
click at [806, 284] on img "Next" at bounding box center [804, 288] width 19 height 51
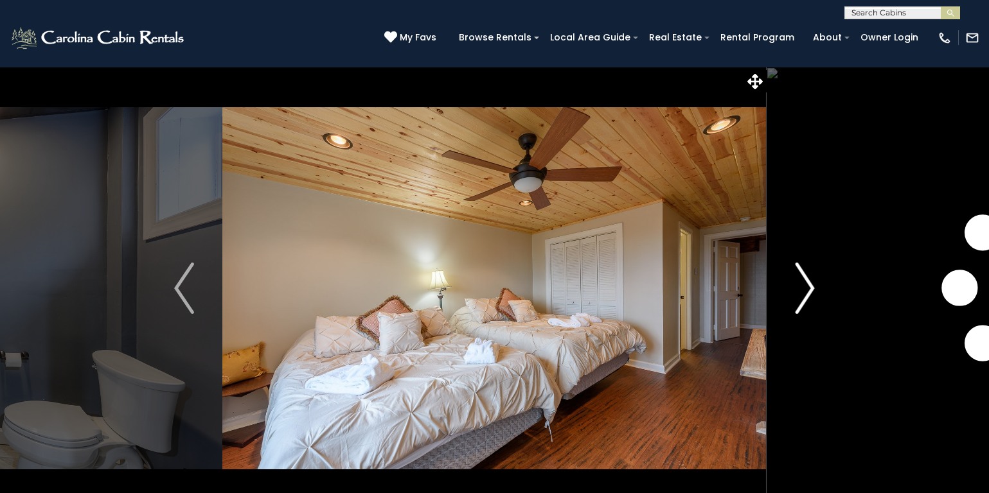
click at [806, 284] on img "Next" at bounding box center [804, 288] width 19 height 51
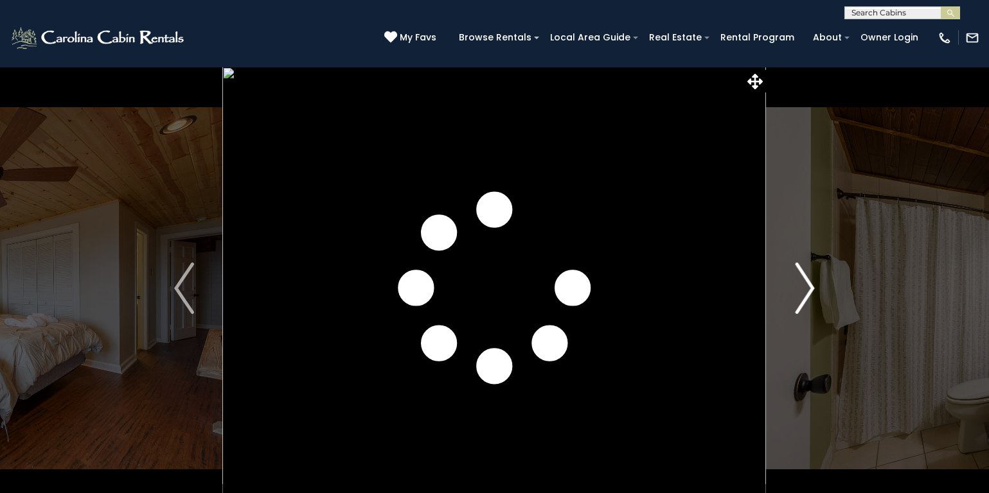
click at [806, 284] on img "Next" at bounding box center [804, 288] width 19 height 51
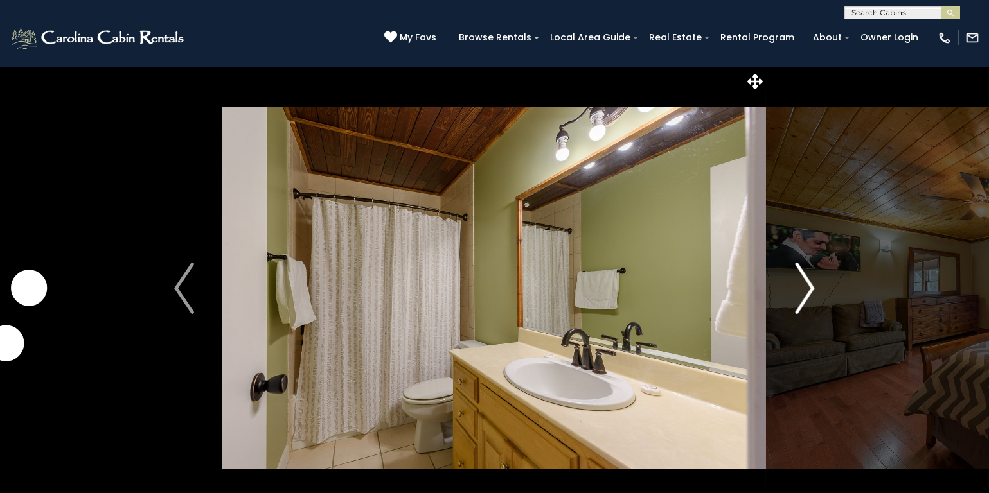
click at [806, 284] on img "Next" at bounding box center [804, 288] width 19 height 51
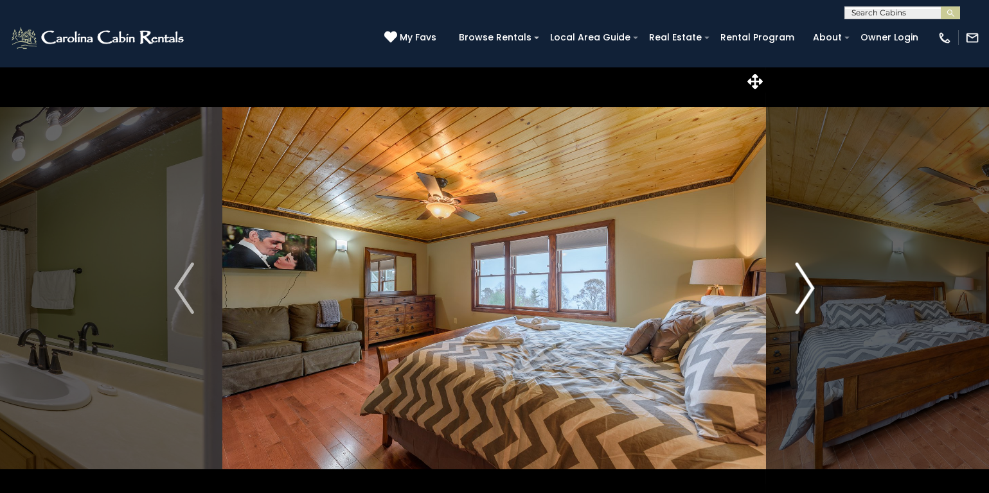
click at [806, 284] on img "Next" at bounding box center [804, 288] width 19 height 51
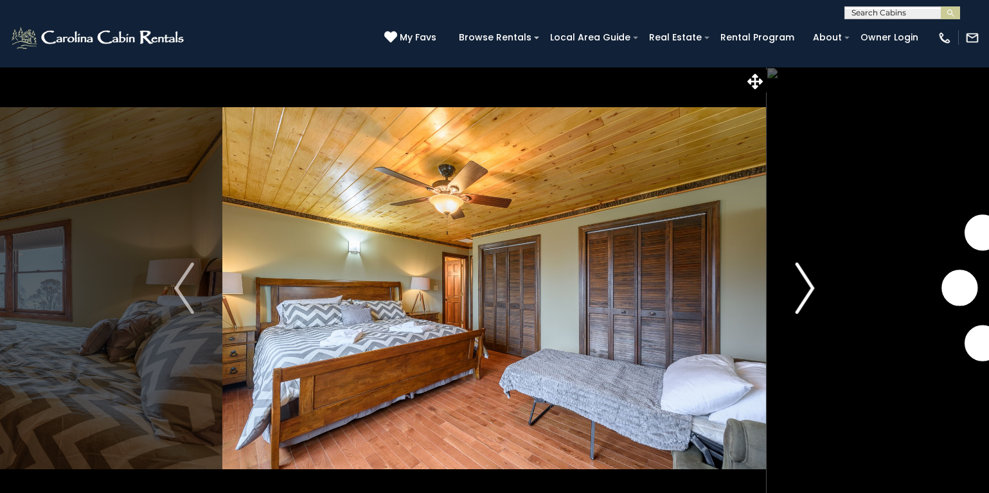
click at [806, 284] on img "Next" at bounding box center [804, 288] width 19 height 51
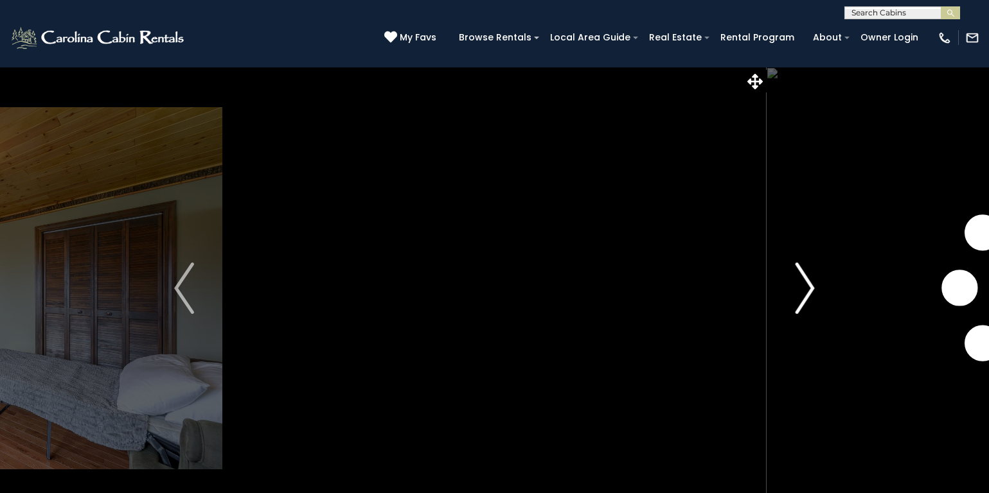
click at [806, 284] on img "Next" at bounding box center [804, 288] width 19 height 51
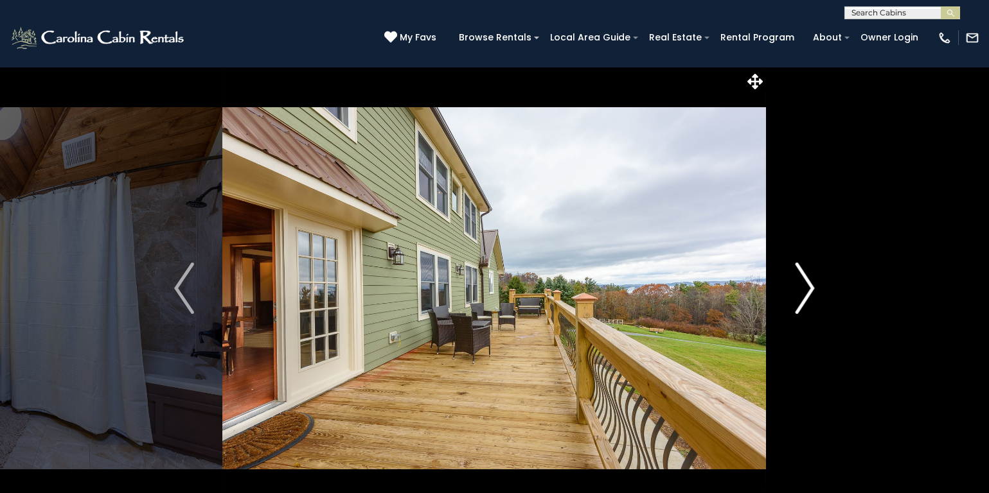
click at [806, 284] on img "Next" at bounding box center [804, 288] width 19 height 51
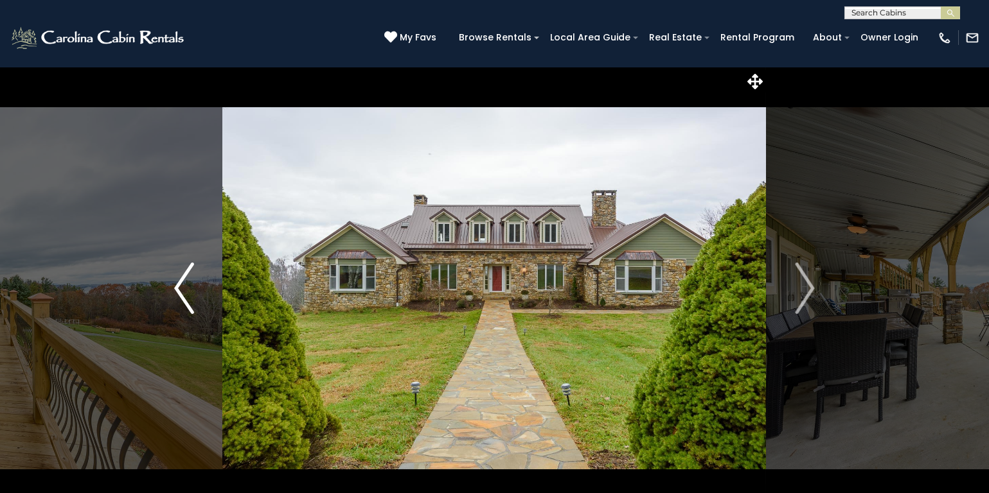
click at [184, 276] on img "Previous" at bounding box center [183, 288] width 19 height 51
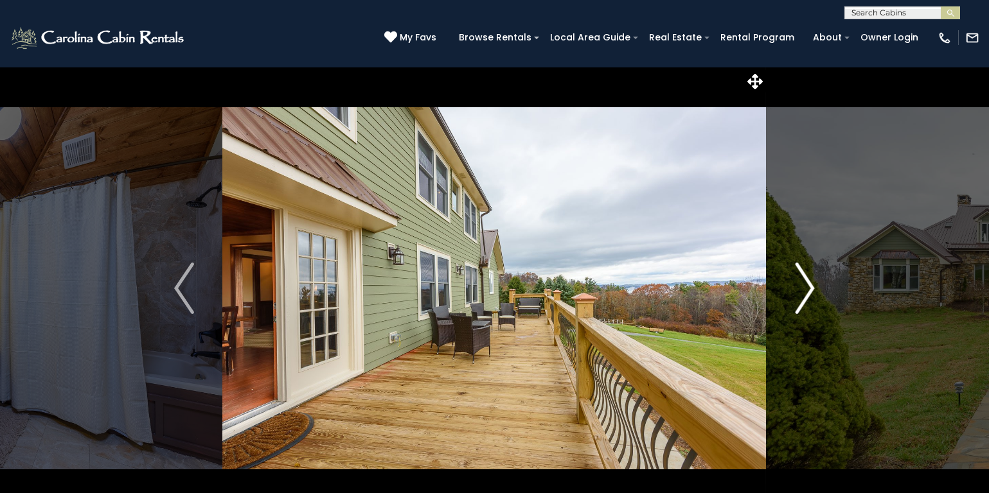
click at [807, 293] on img "Next" at bounding box center [804, 288] width 19 height 51
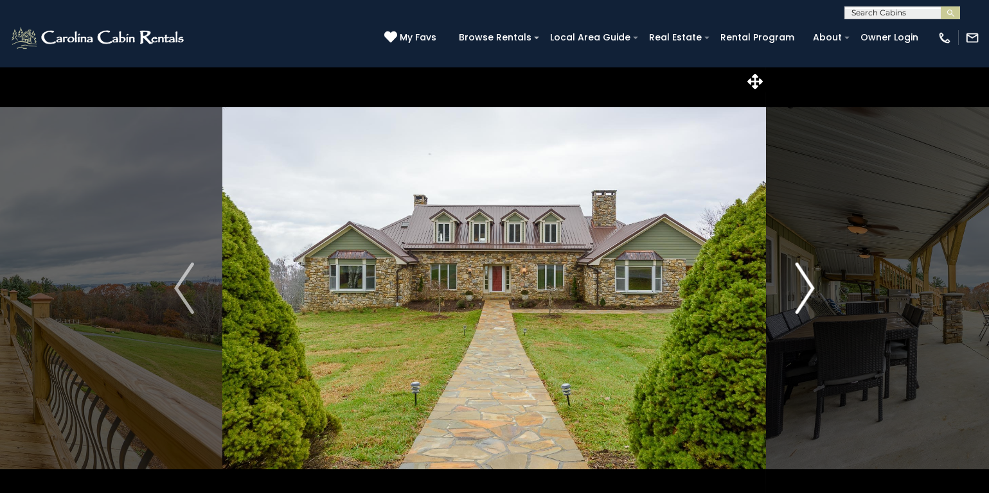
click at [807, 293] on img "Next" at bounding box center [804, 288] width 19 height 51
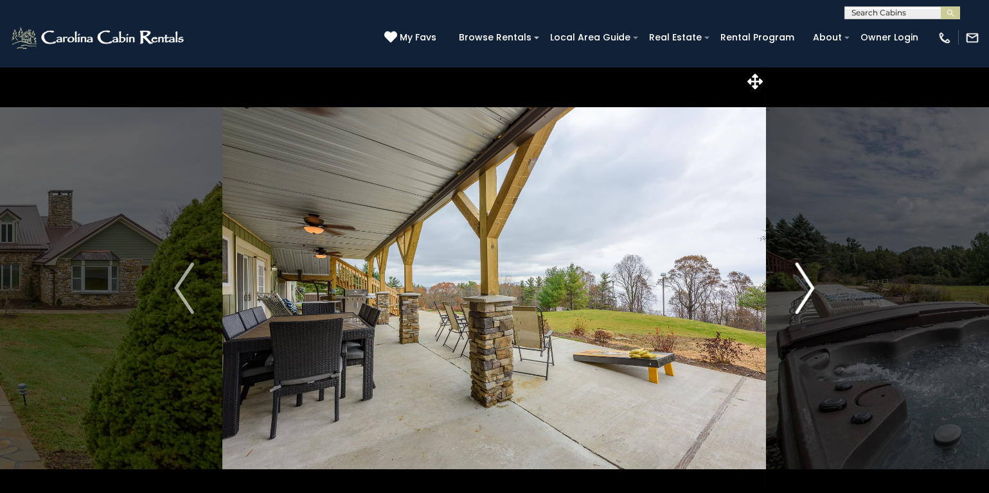
click at [807, 293] on img "Next" at bounding box center [804, 288] width 19 height 51
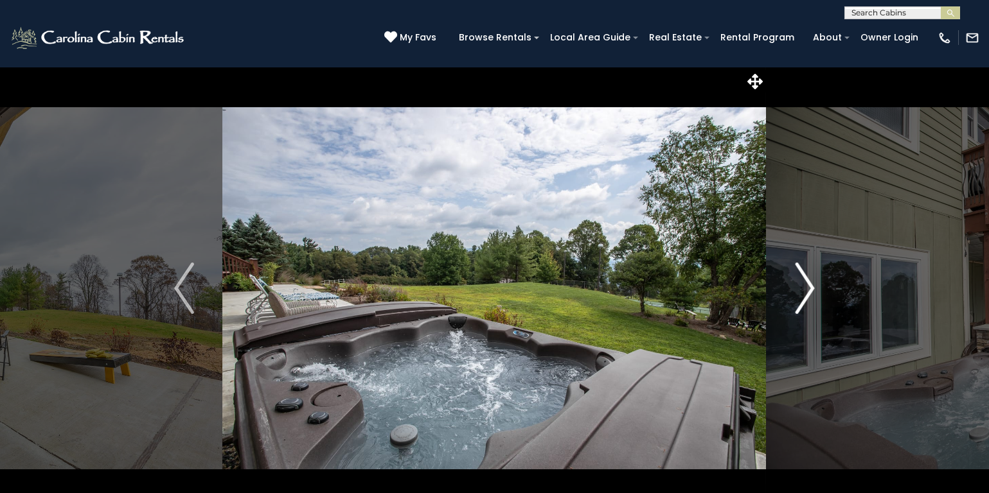
click at [807, 293] on img "Next" at bounding box center [804, 288] width 19 height 51
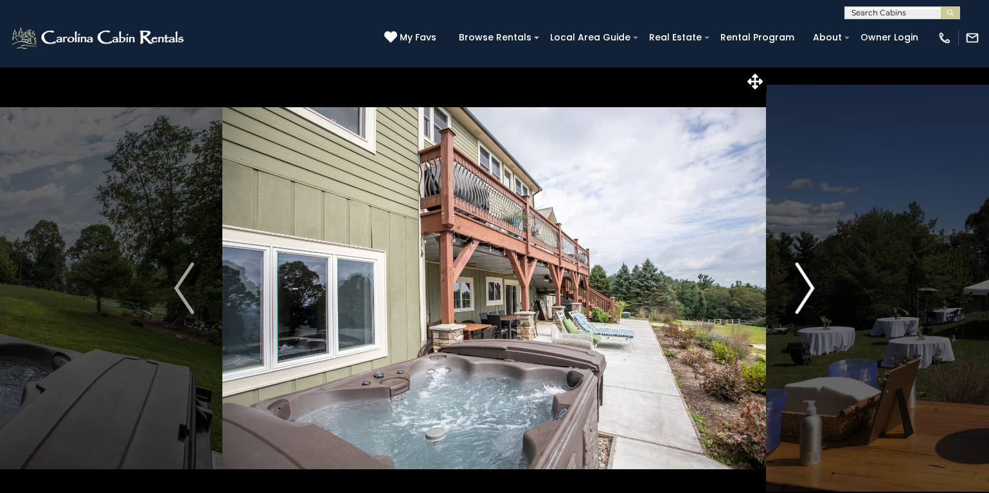
click at [807, 293] on img "Next" at bounding box center [804, 288] width 19 height 51
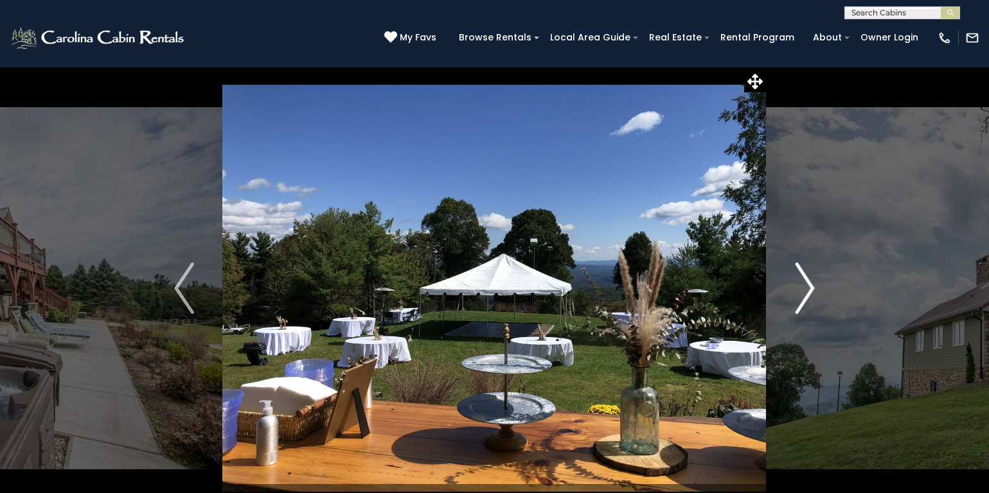
click at [807, 293] on img "Next" at bounding box center [804, 288] width 19 height 51
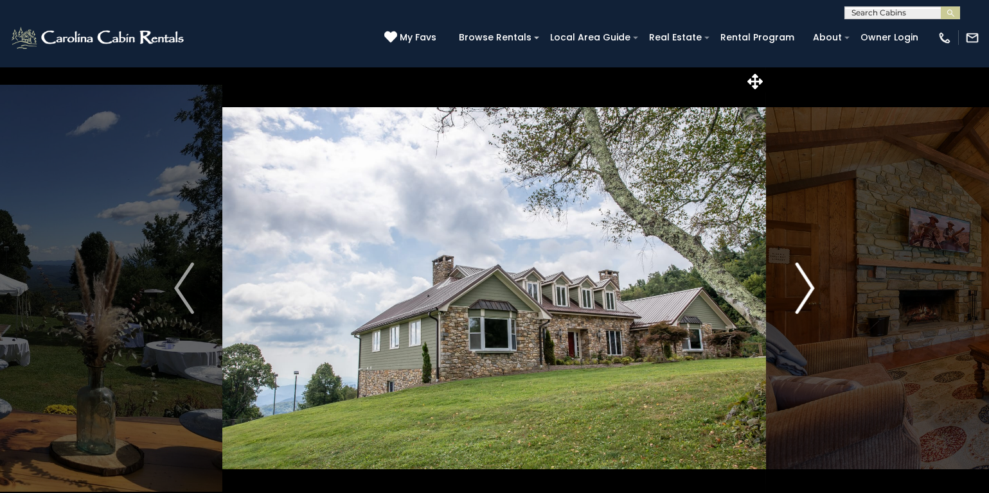
click at [807, 293] on img "Next" at bounding box center [804, 288] width 19 height 51
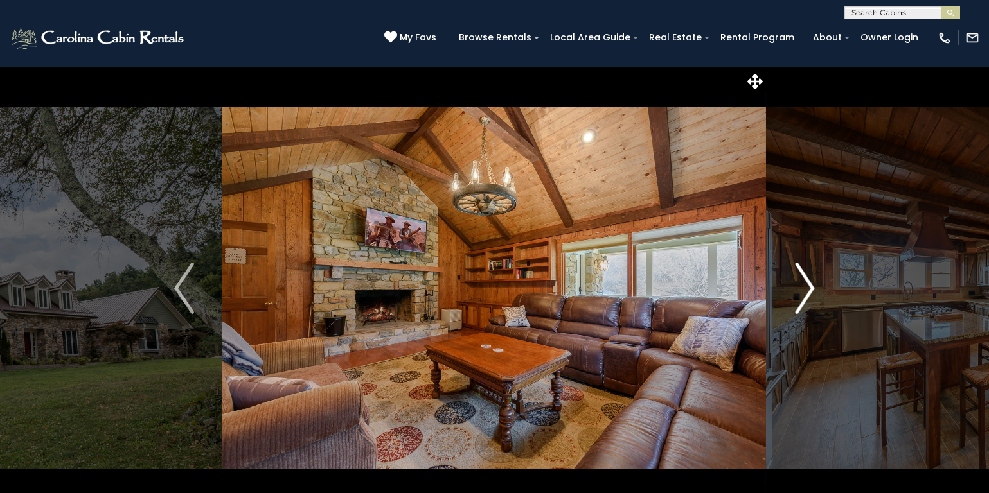
click at [807, 293] on img "Next" at bounding box center [804, 288] width 19 height 51
